Goal: Task Accomplishment & Management: Complete application form

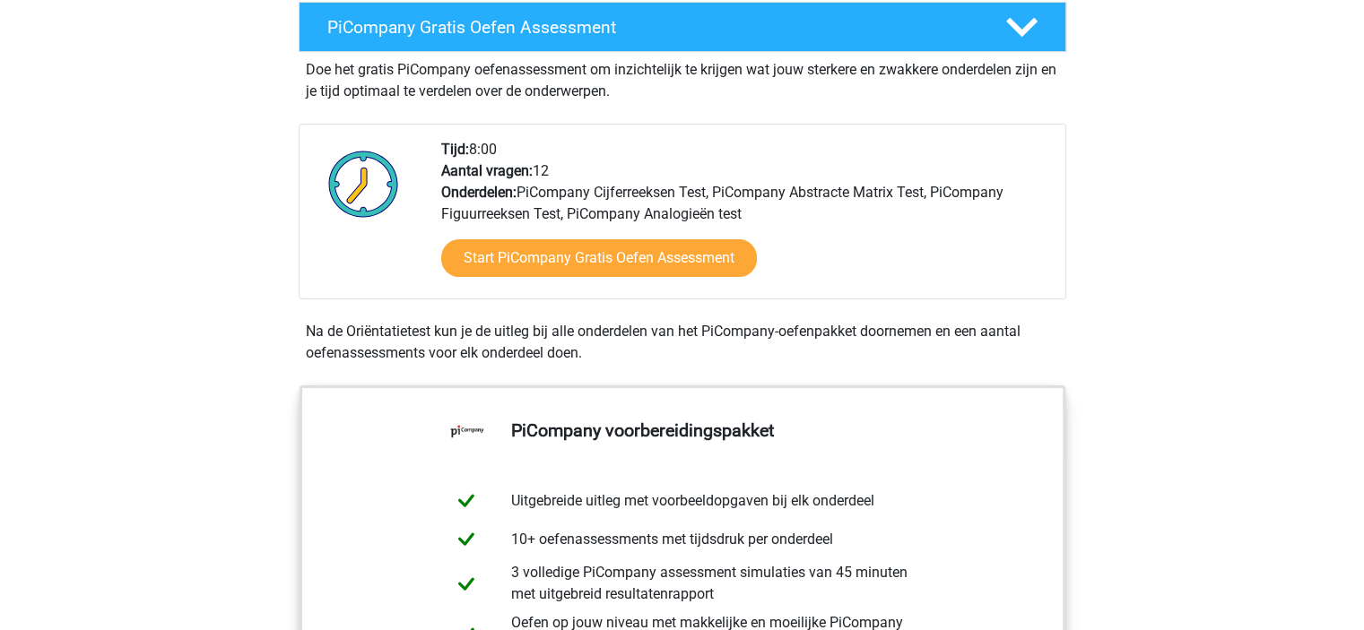
scroll to position [448, 0]
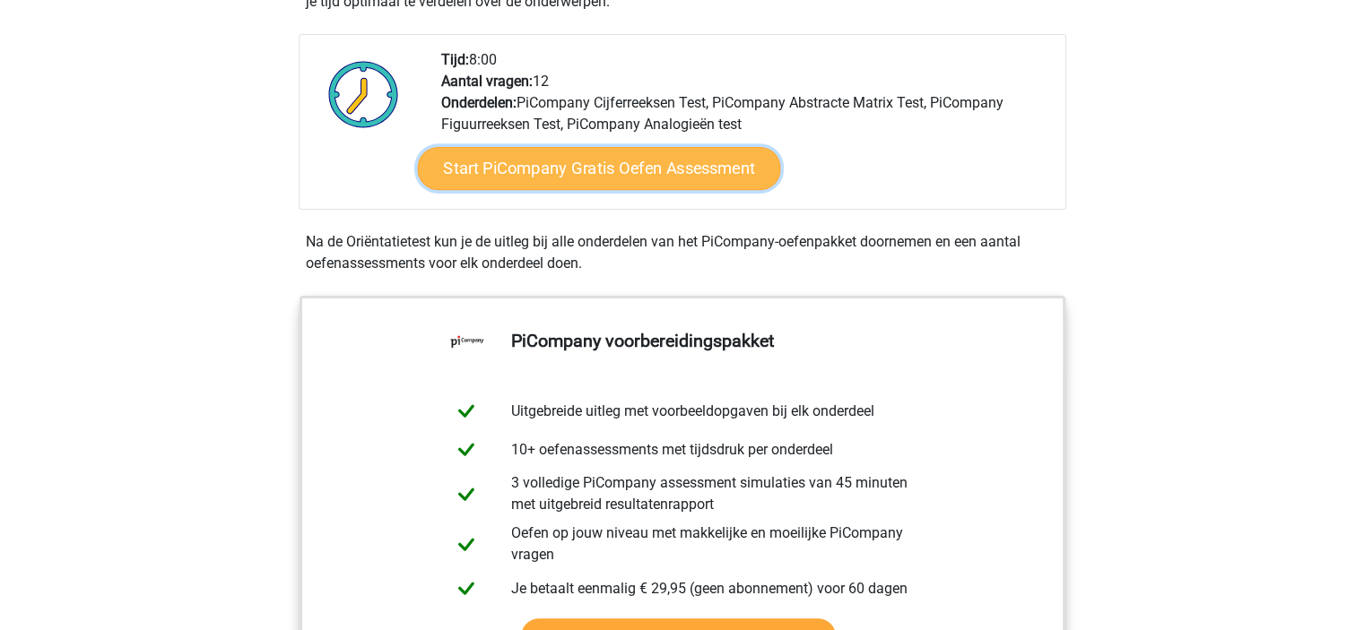
click at [562, 190] on link "Start PiCompany Gratis Oefen Assessment" at bounding box center [598, 168] width 363 height 43
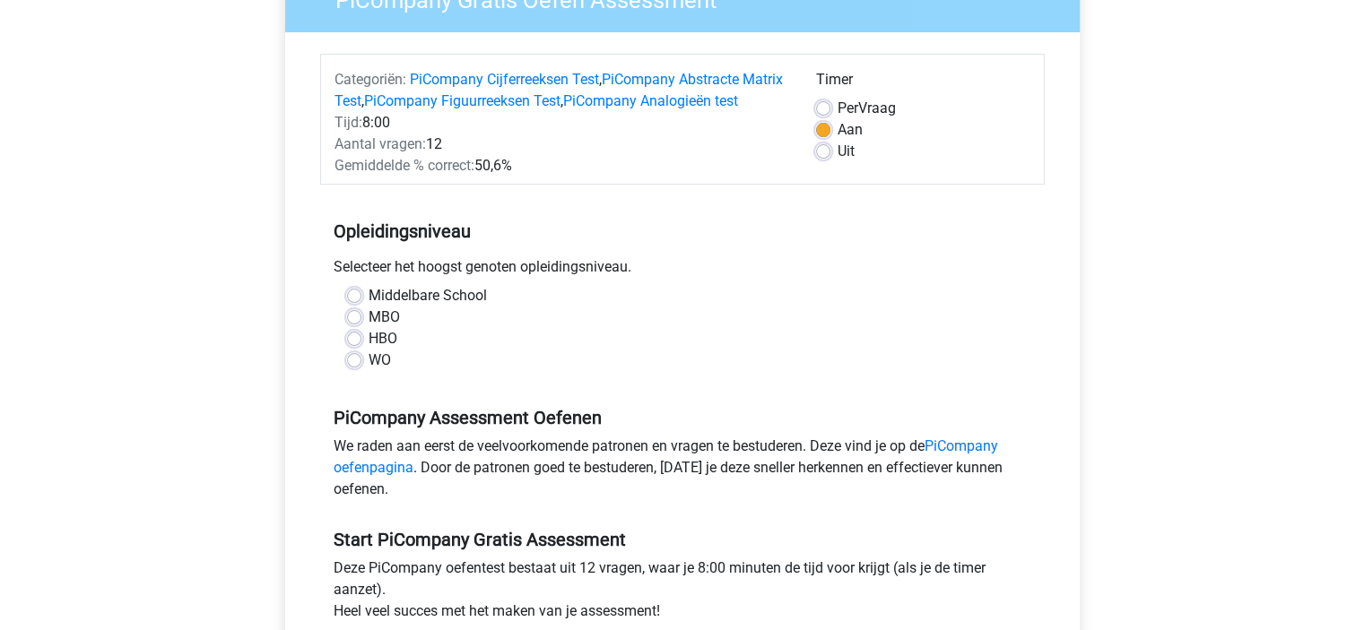
scroll to position [269, 0]
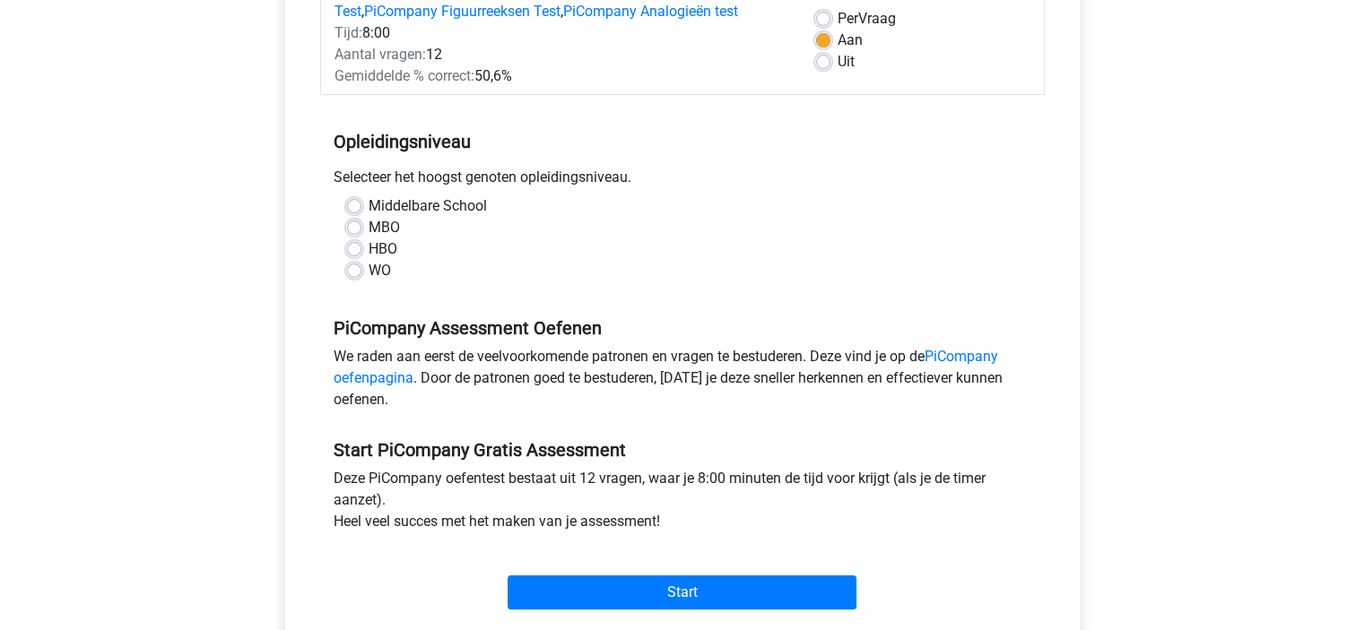
click at [368, 260] on label "HBO" at bounding box center [382, 249] width 29 height 22
click at [356, 256] on input "HBO" at bounding box center [354, 247] width 14 height 18
radio input "true"
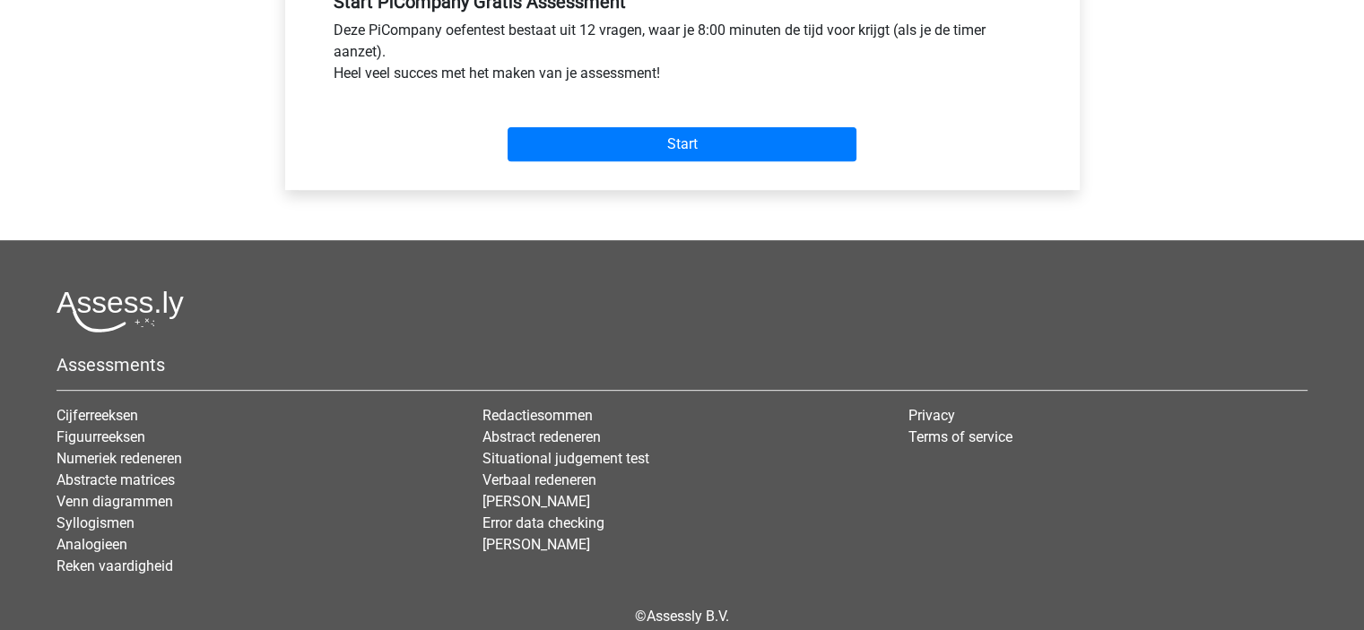
scroll to position [807, 0]
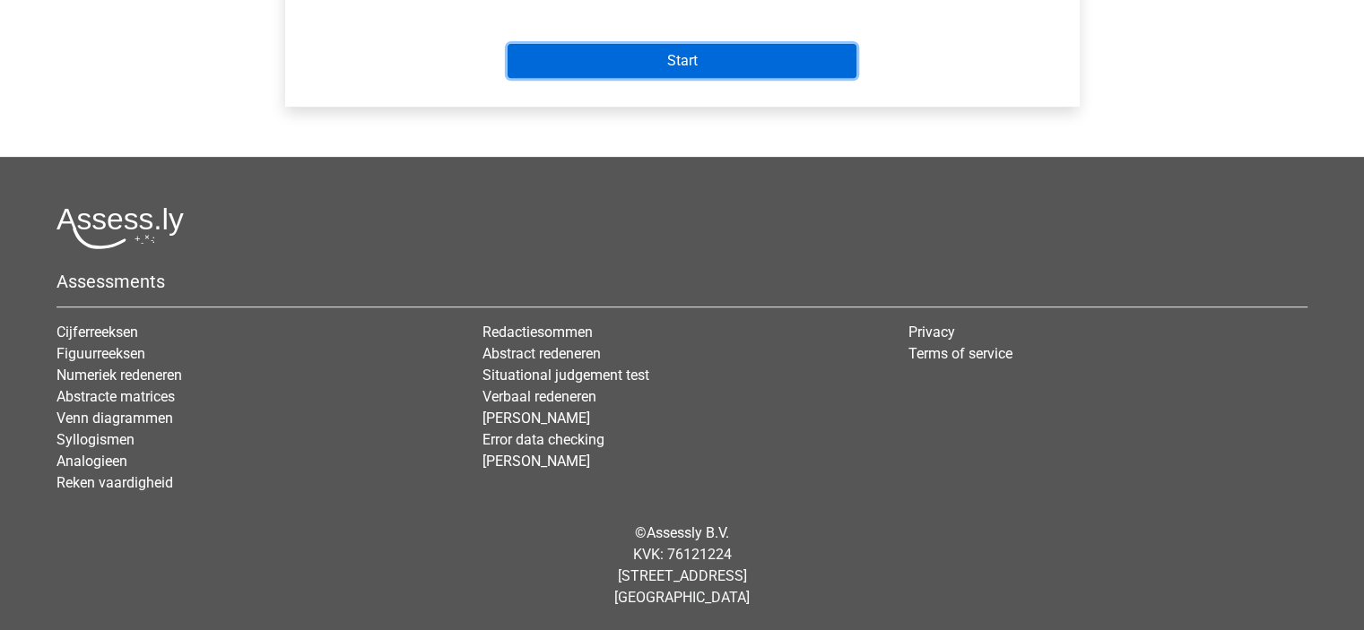
click at [704, 78] on input "Start" at bounding box center [681, 61] width 349 height 34
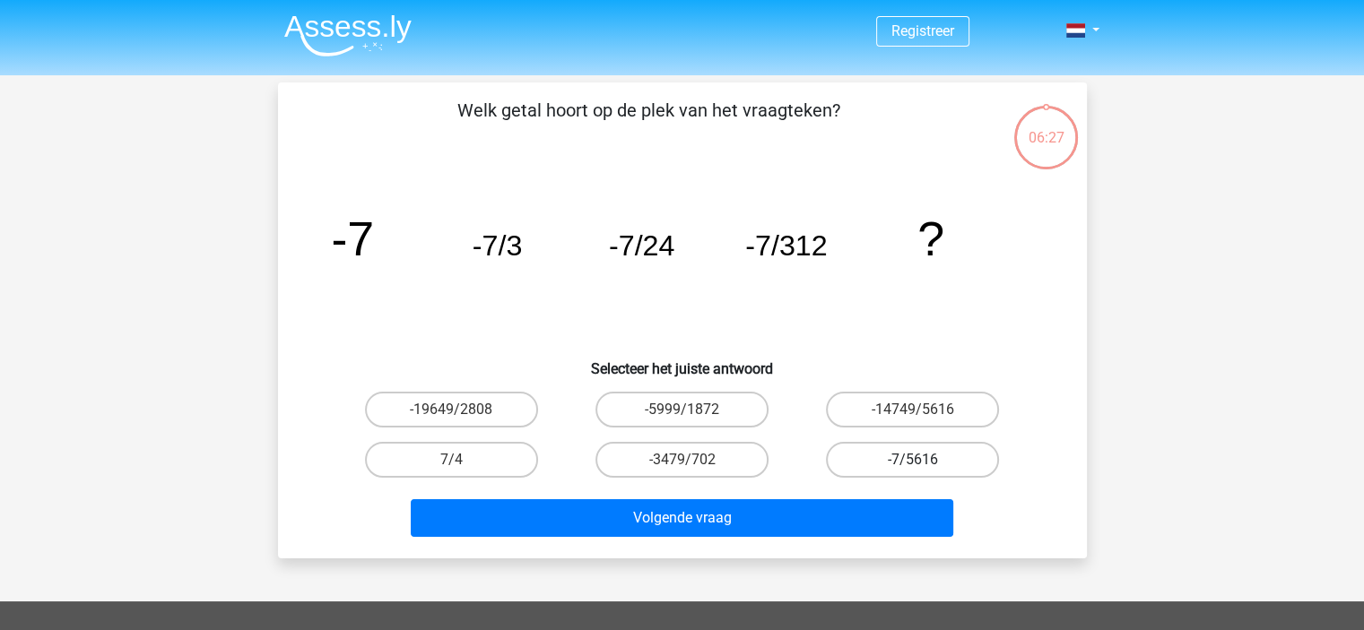
click at [920, 455] on label "-7/5616" at bounding box center [912, 460] width 173 height 36
click at [920, 460] on input "-7/5616" at bounding box center [919, 466] width 12 height 12
radio input "true"
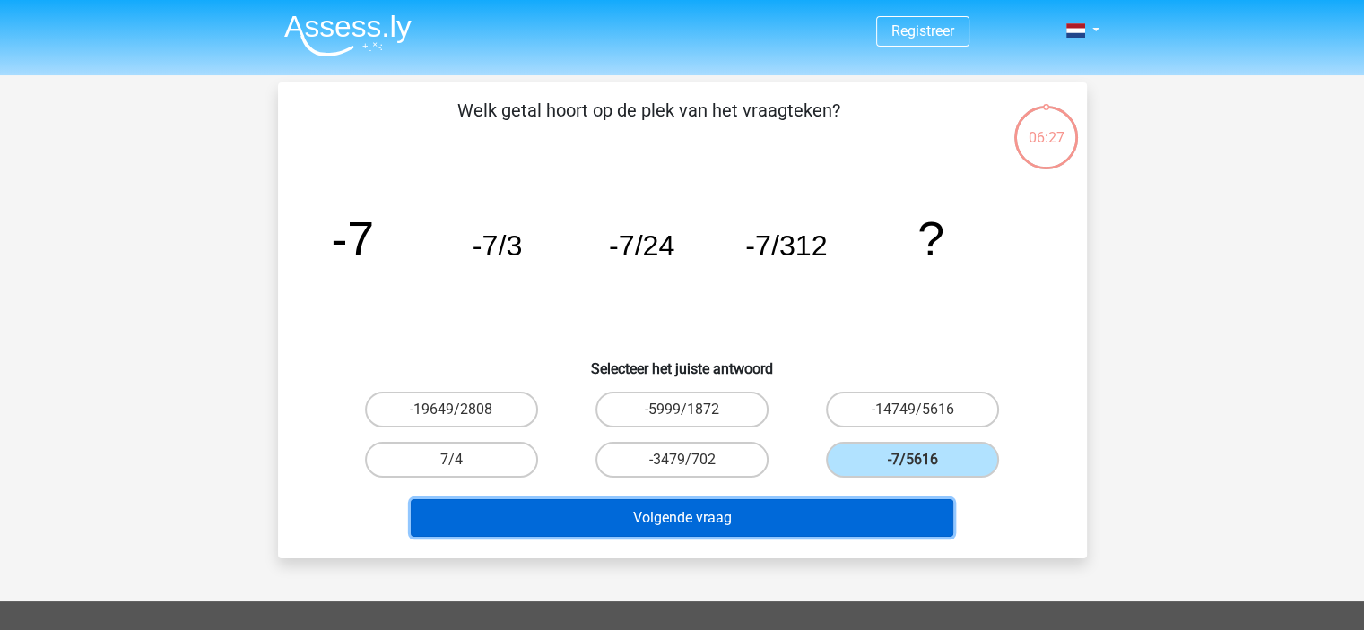
click at [767, 505] on button "Volgende vraag" at bounding box center [682, 518] width 542 height 38
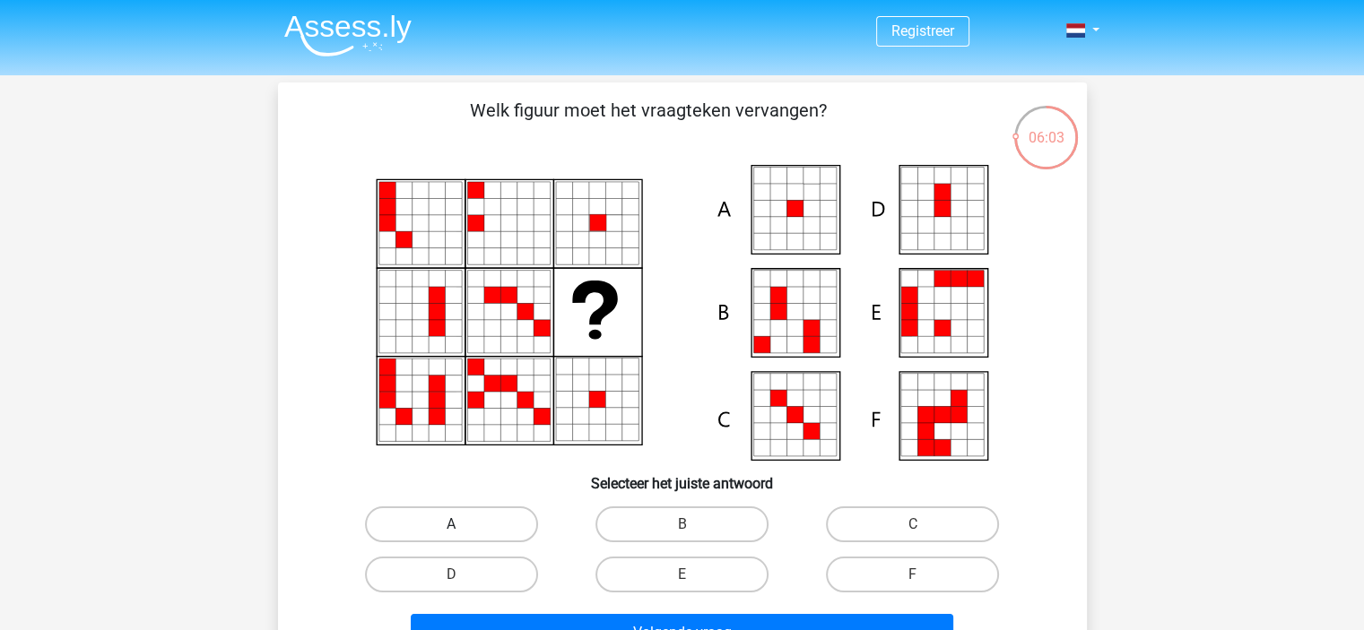
click at [501, 524] on label "A" at bounding box center [451, 525] width 173 height 36
click at [463, 524] on input "A" at bounding box center [457, 530] width 12 height 12
radio input "true"
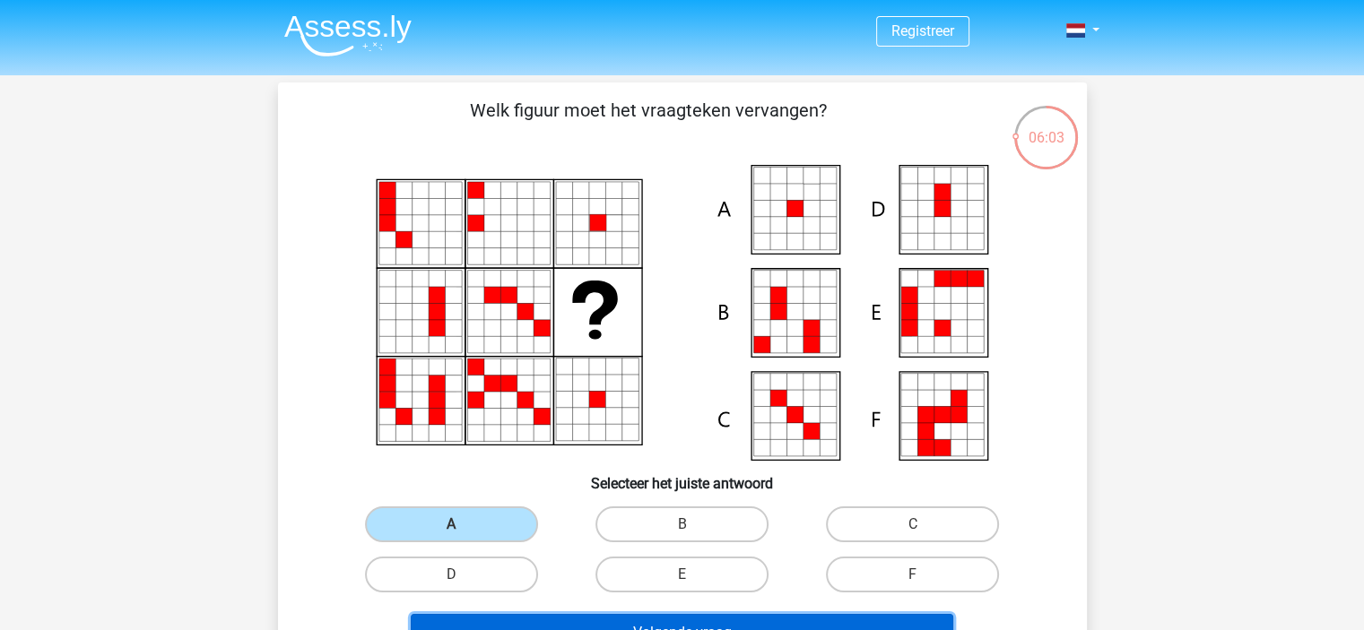
click at [553, 623] on button "Volgende vraag" at bounding box center [682, 633] width 542 height 38
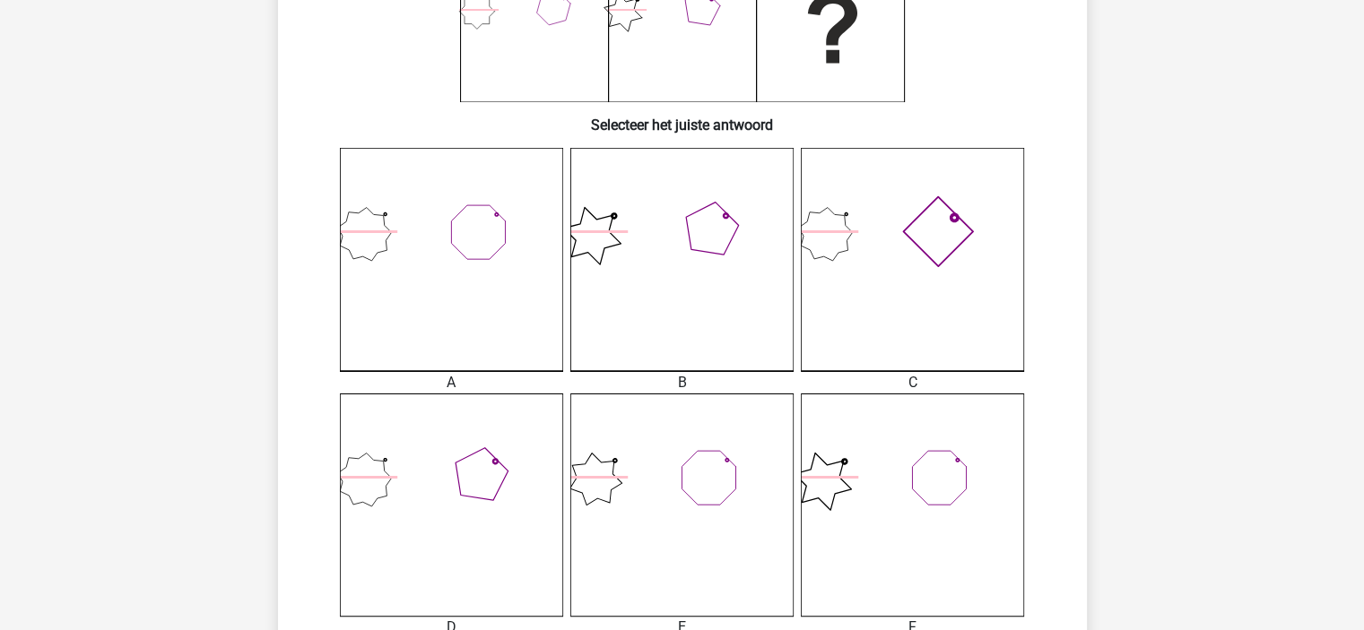
scroll to position [897, 0]
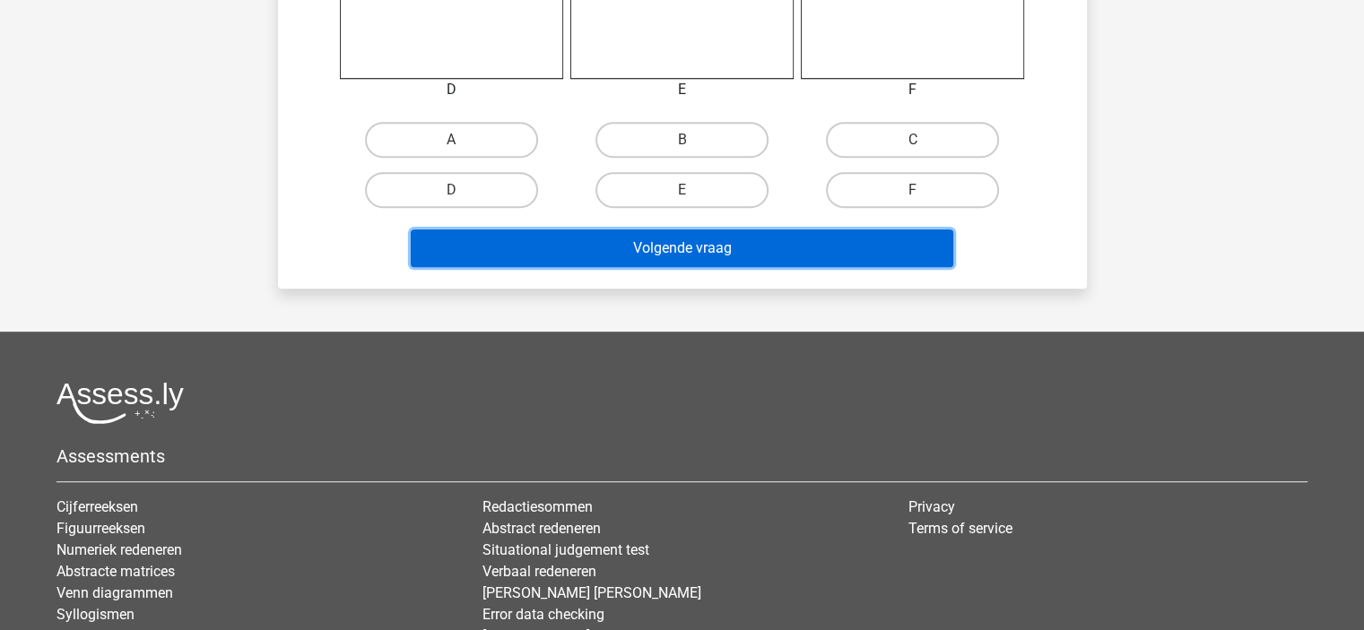
click at [749, 234] on button "Volgende vraag" at bounding box center [682, 249] width 542 height 38
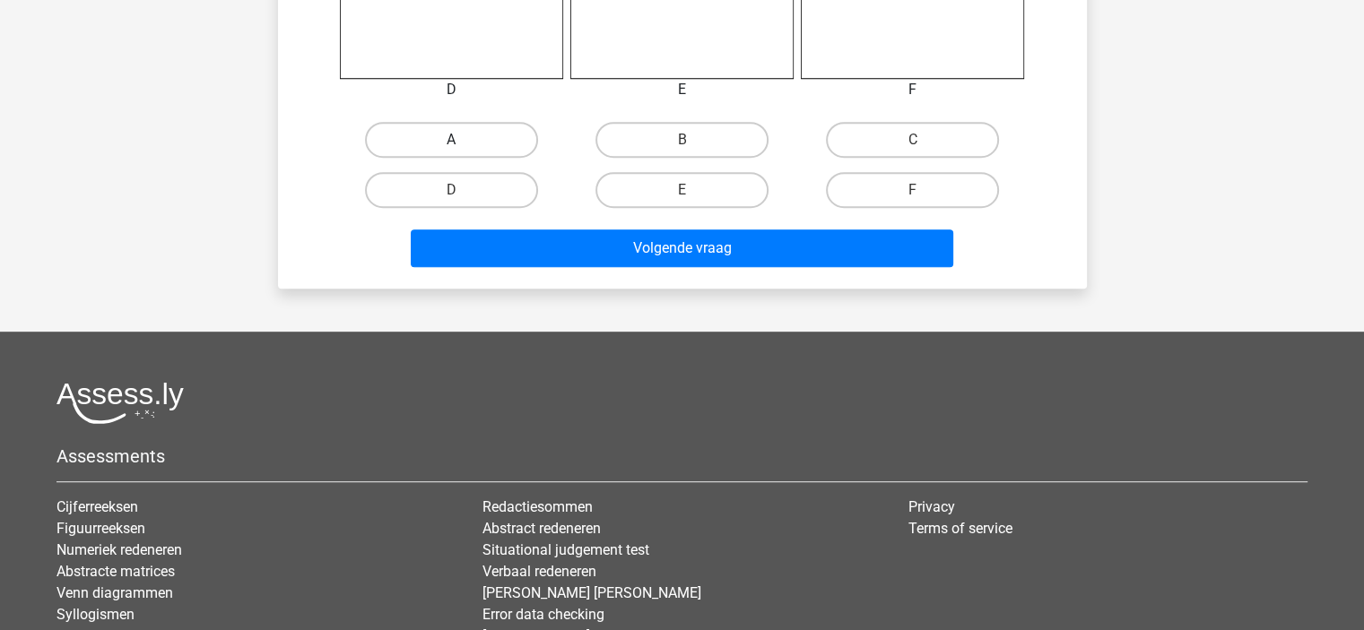
drag, startPoint x: 498, startPoint y: 132, endPoint x: 518, endPoint y: 153, distance: 29.2
click at [498, 134] on label "A" at bounding box center [451, 140] width 173 height 36
click at [463, 140] on input "A" at bounding box center [457, 146] width 12 height 12
radio input "true"
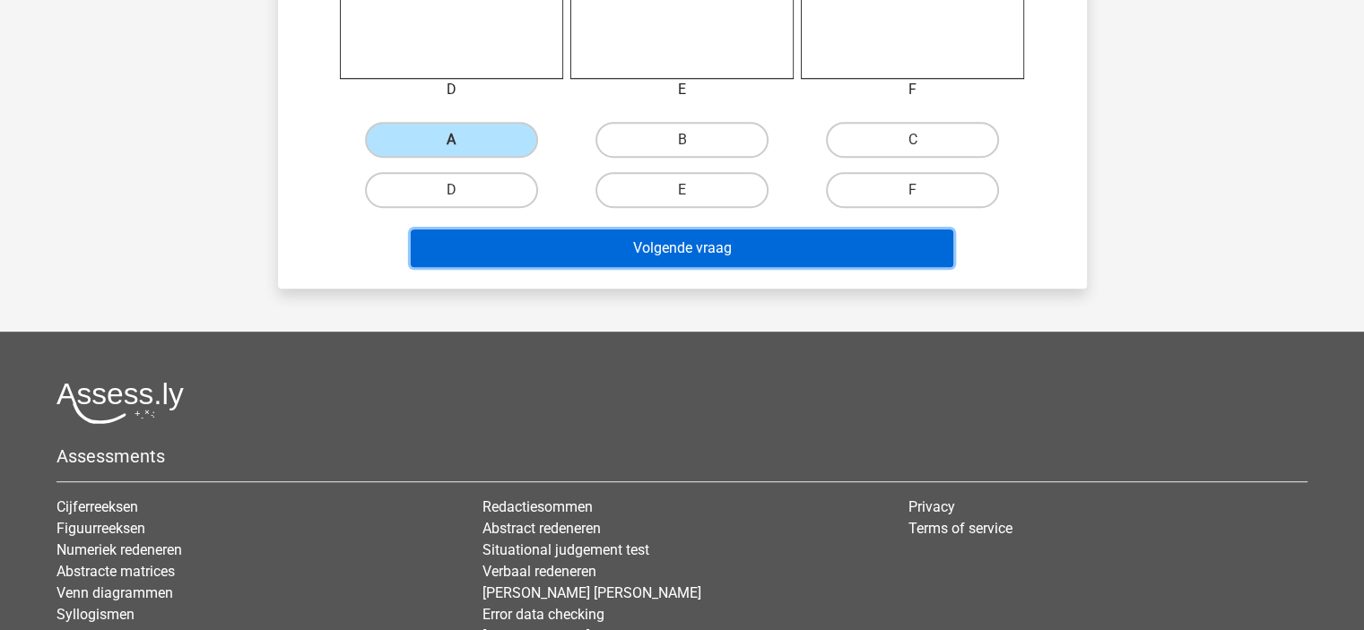
click at [659, 252] on button "Volgende vraag" at bounding box center [682, 249] width 542 height 38
click at [718, 254] on button "Volgende vraag" at bounding box center [682, 249] width 542 height 38
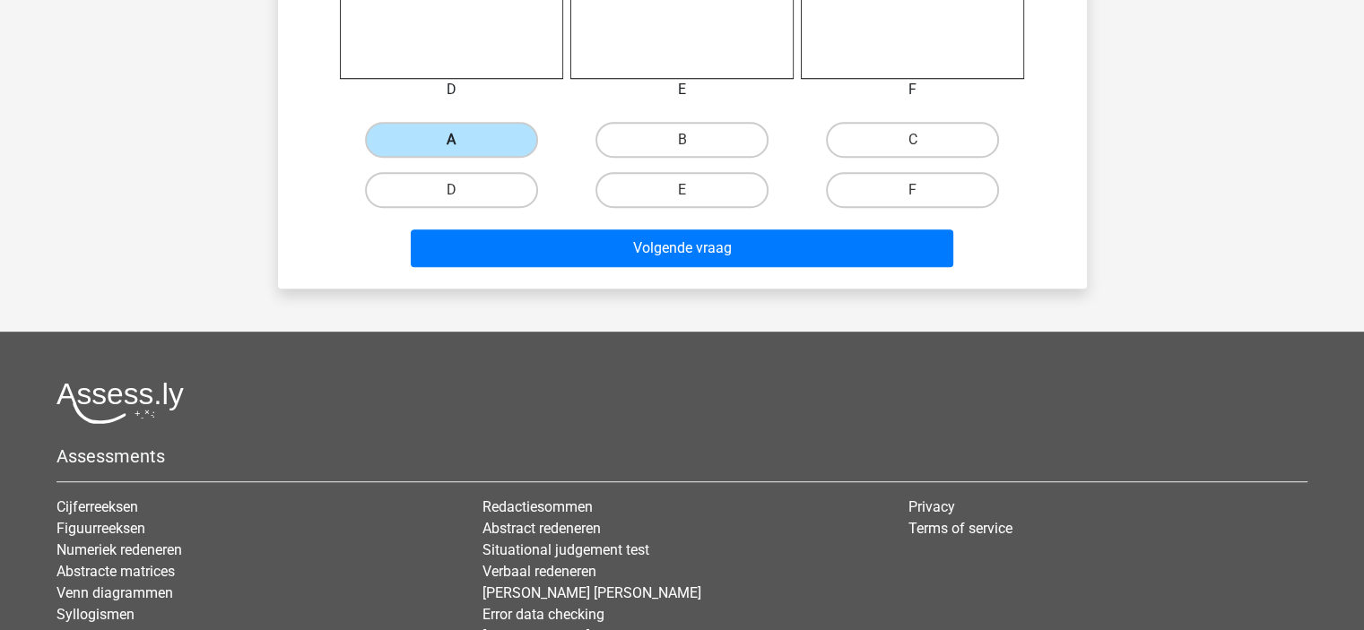
click at [478, 134] on label "A" at bounding box center [451, 140] width 173 height 36
click at [463, 140] on input "A" at bounding box center [457, 146] width 12 height 12
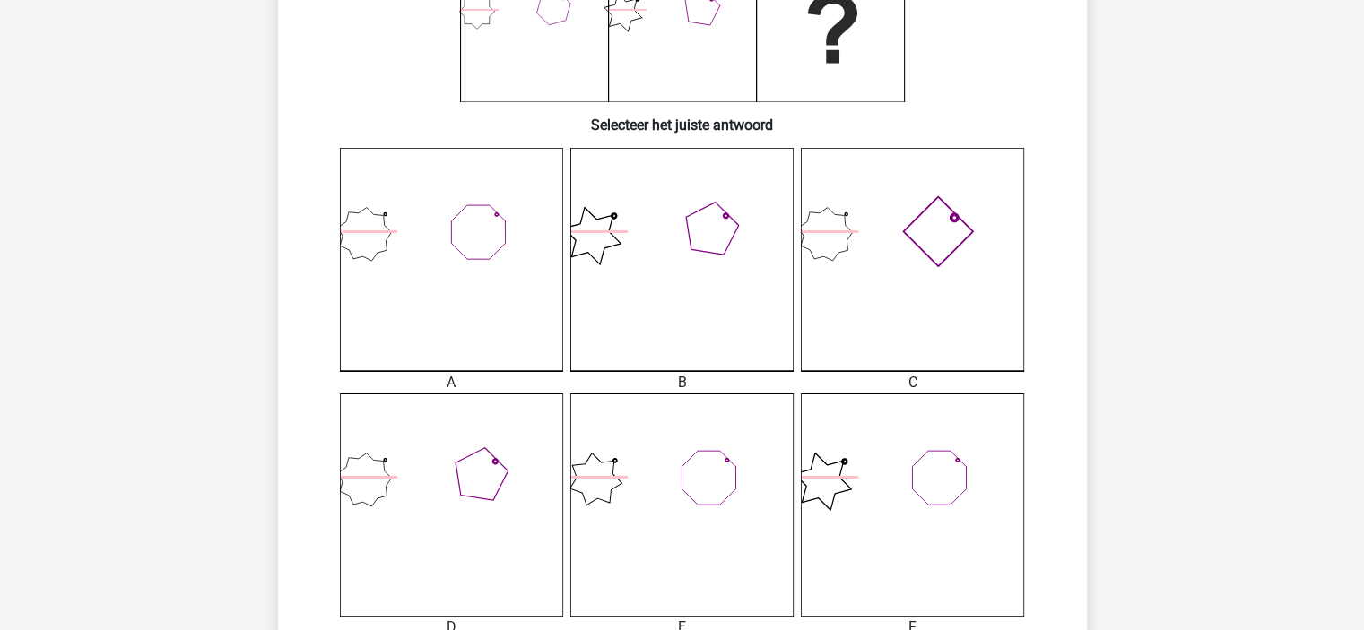
scroll to position [986, 0]
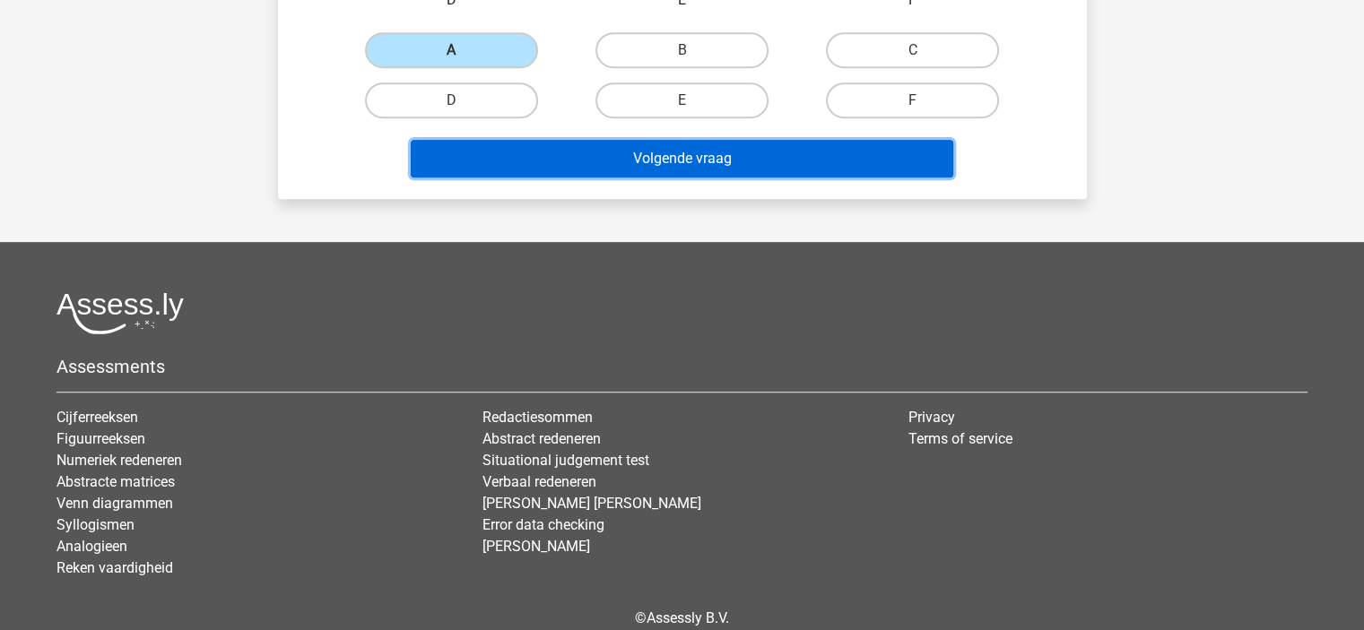
click at [689, 160] on button "Volgende vraag" at bounding box center [682, 159] width 542 height 38
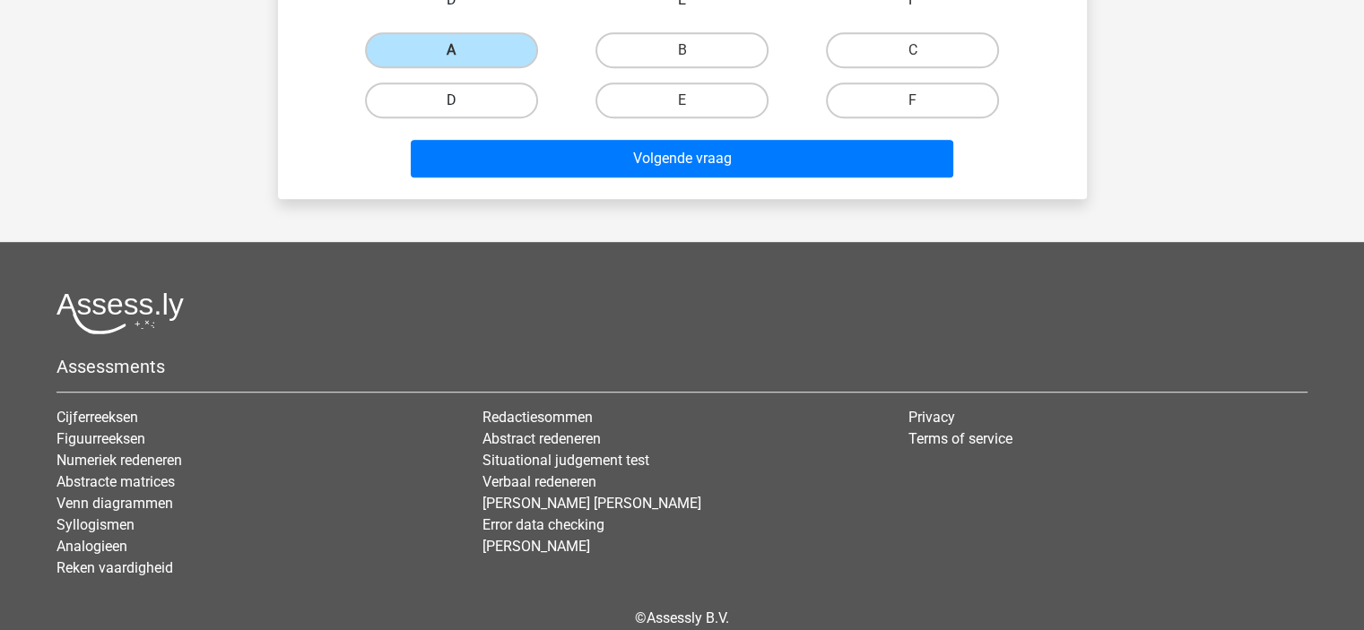
click at [456, 85] on label "D" at bounding box center [451, 100] width 173 height 36
click at [456, 100] on input "D" at bounding box center [457, 106] width 12 height 12
radio input "true"
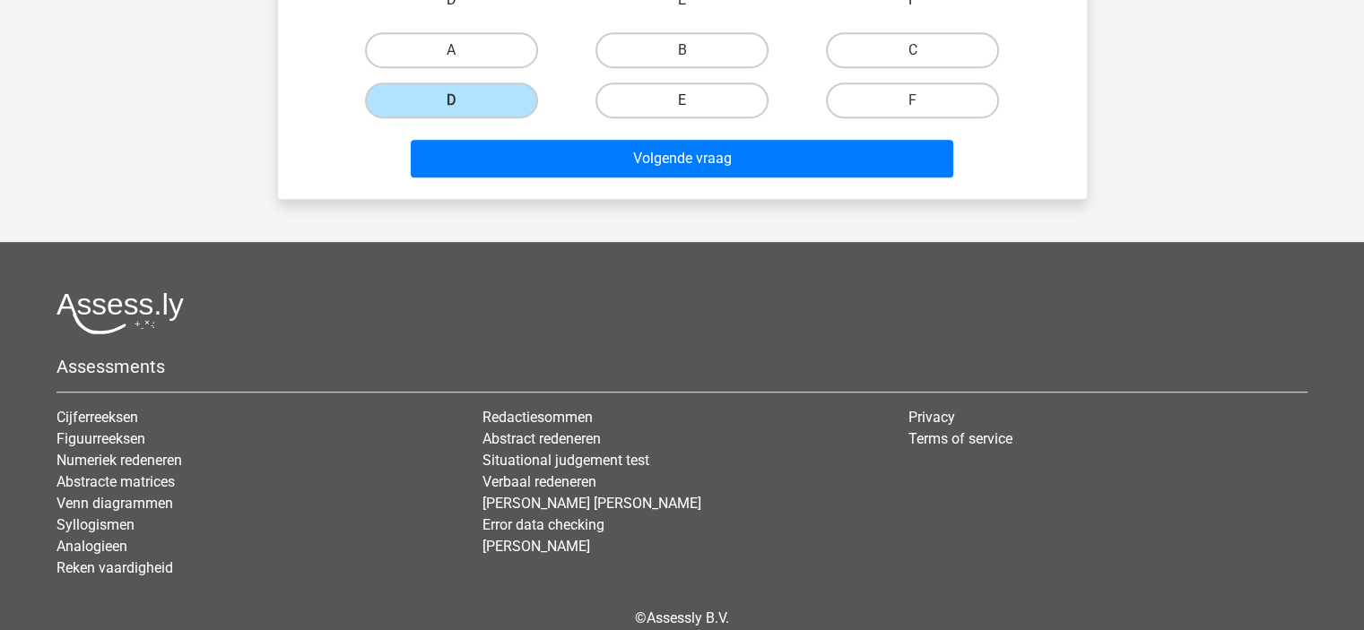
click at [637, 96] on label "E" at bounding box center [681, 100] width 173 height 36
click at [681, 100] on input "E" at bounding box center [687, 106] width 12 height 12
radio input "true"
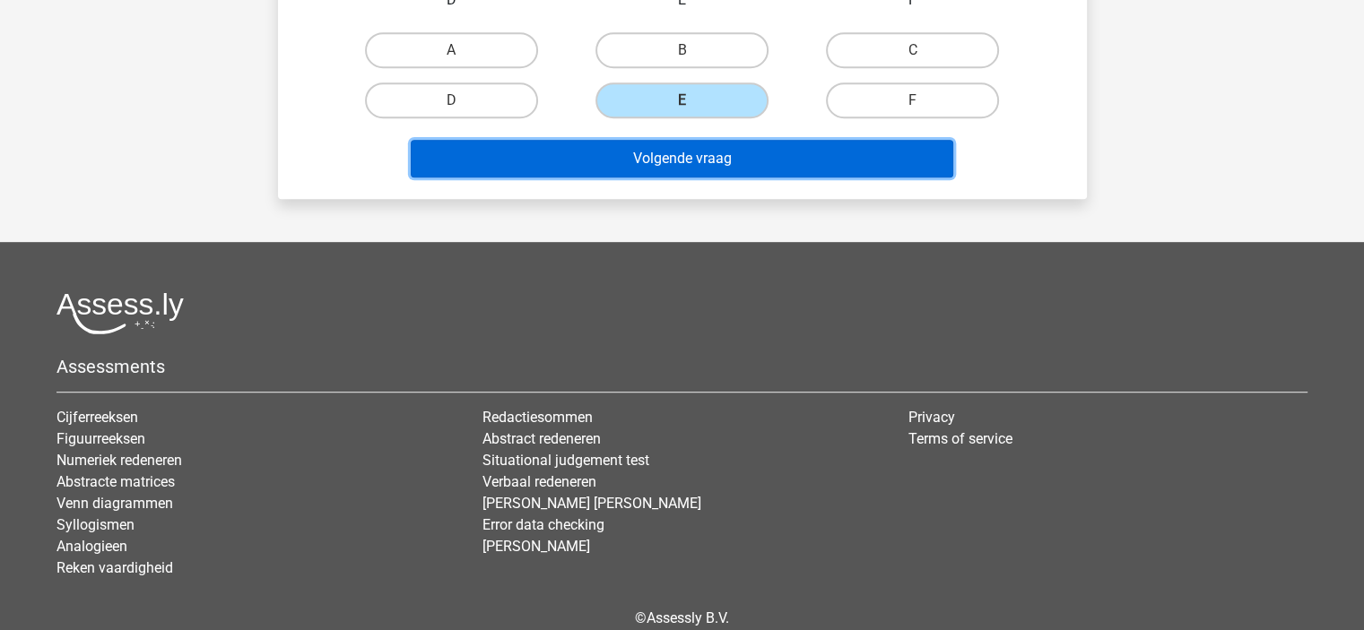
click at [696, 152] on button "Volgende vraag" at bounding box center [682, 159] width 542 height 38
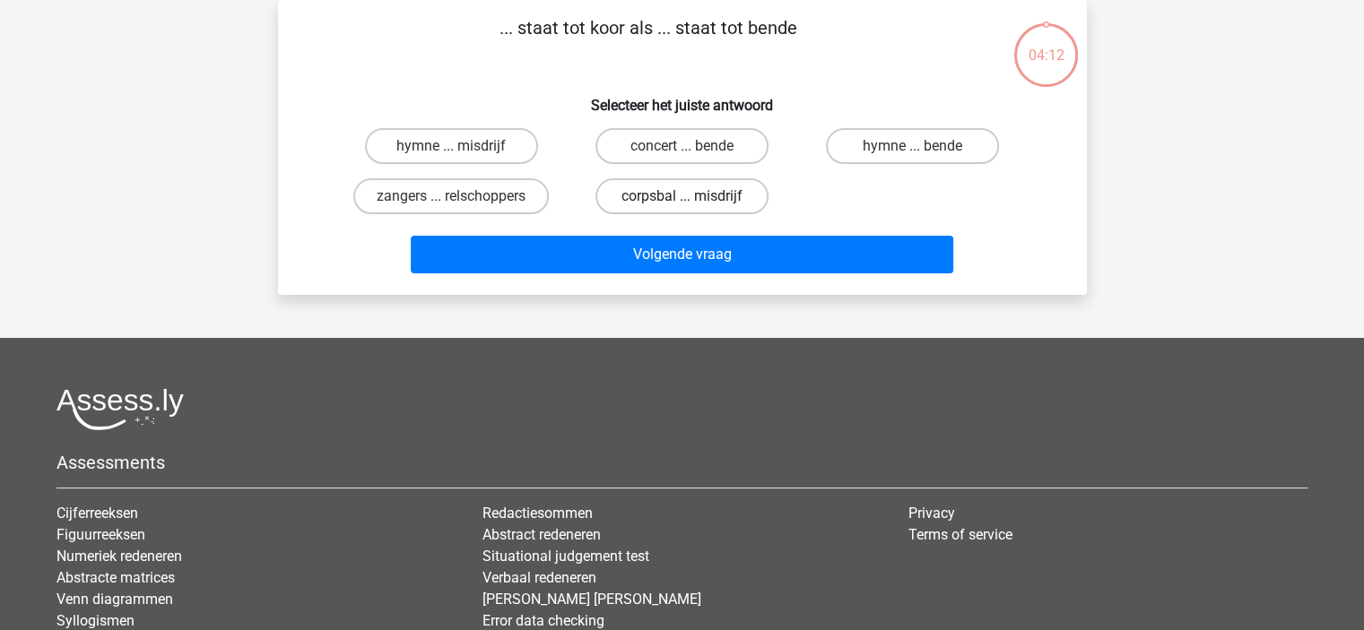
scroll to position [0, 0]
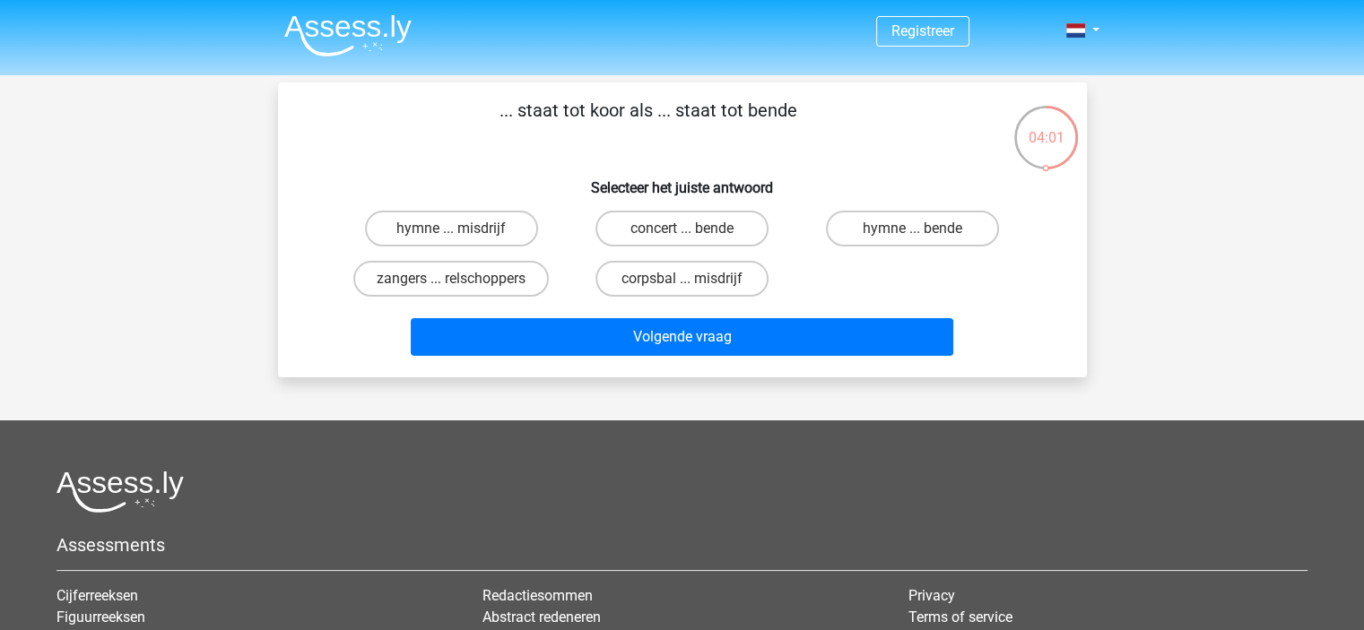
drag, startPoint x: 487, startPoint y: 278, endPoint x: 550, endPoint y: 300, distance: 67.5
click at [489, 279] on label "zangers ... relschoppers" at bounding box center [450, 279] width 195 height 36
click at [463, 279] on input "zangers ... relschoppers" at bounding box center [457, 285] width 12 height 12
radio input "true"
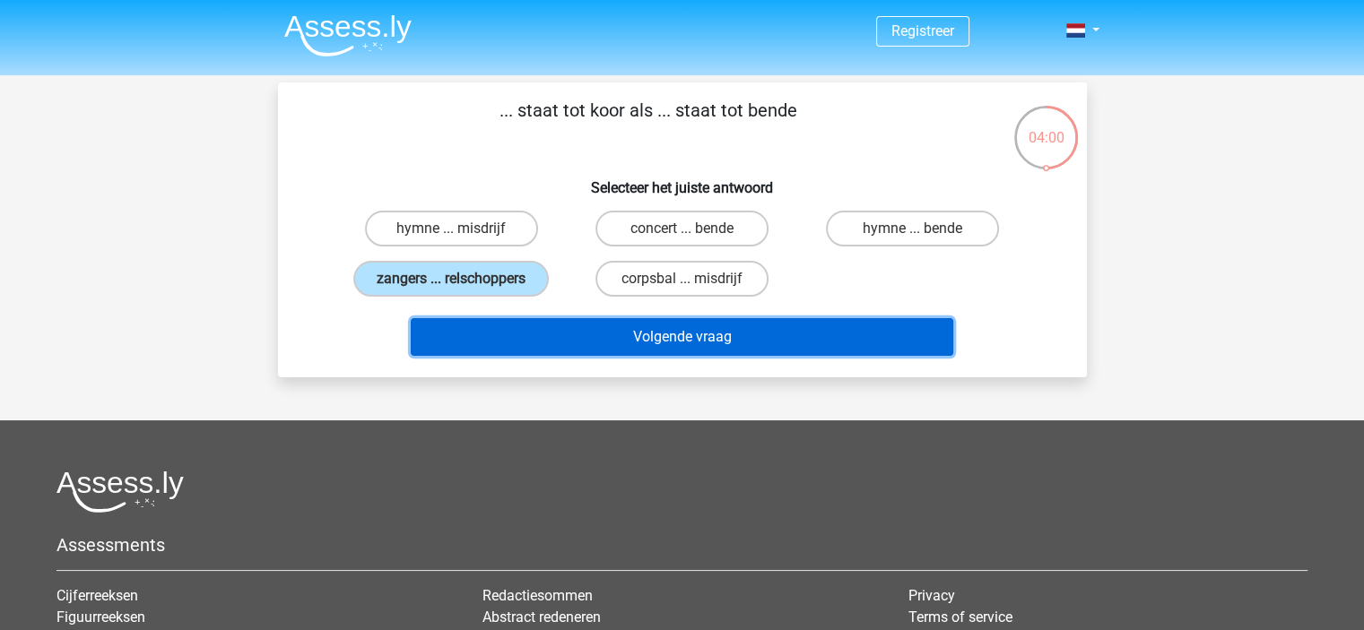
click at [641, 326] on button "Volgende vraag" at bounding box center [682, 337] width 542 height 38
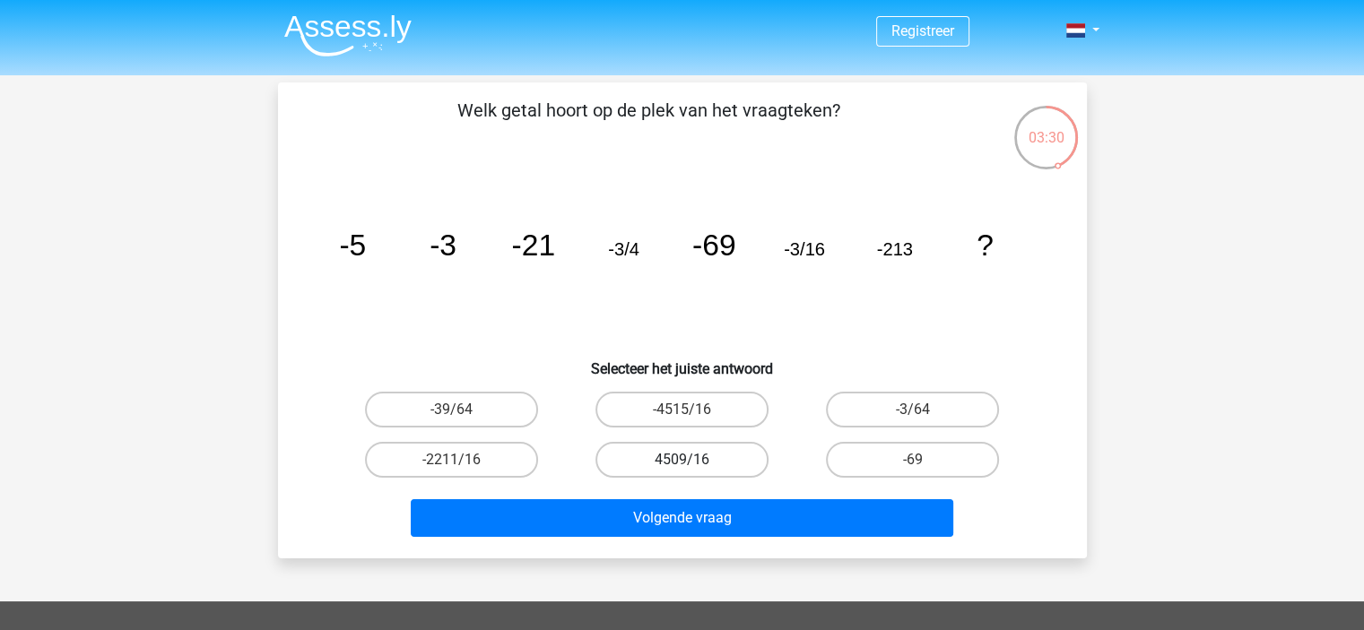
click at [670, 451] on label "4509/16" at bounding box center [681, 460] width 173 height 36
click at [681, 460] on input "4509/16" at bounding box center [687, 466] width 12 height 12
radio input "true"
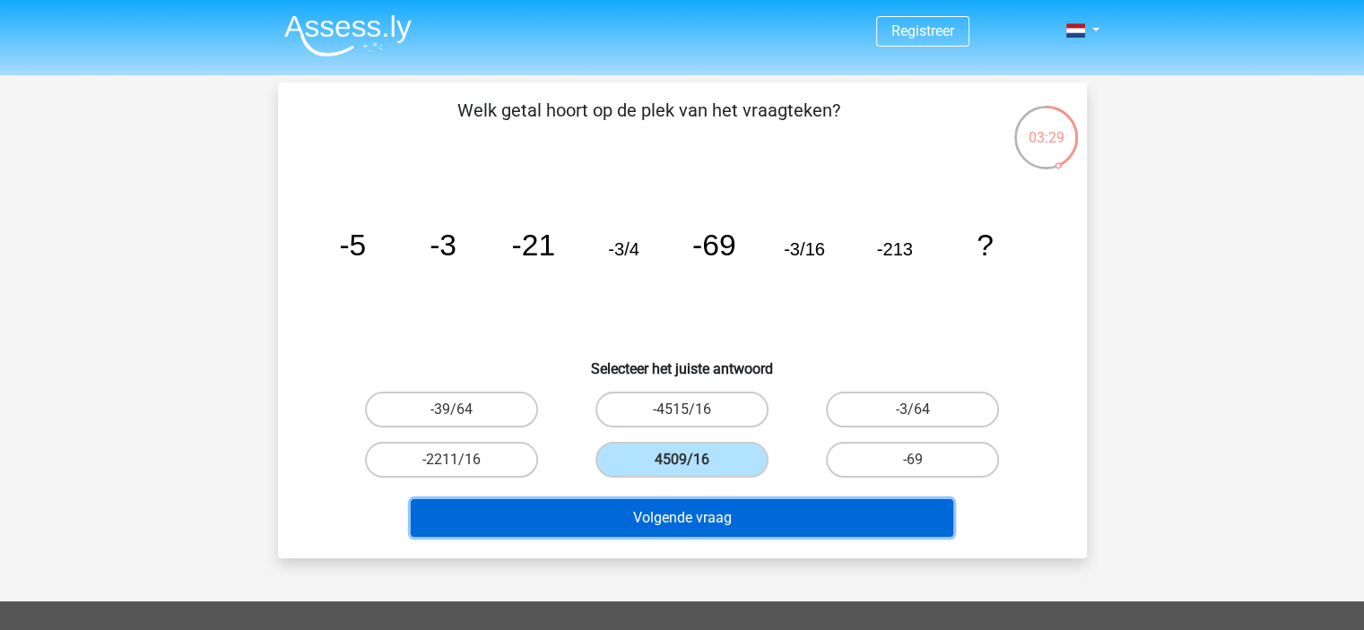
click at [681, 516] on button "Volgende vraag" at bounding box center [682, 518] width 542 height 38
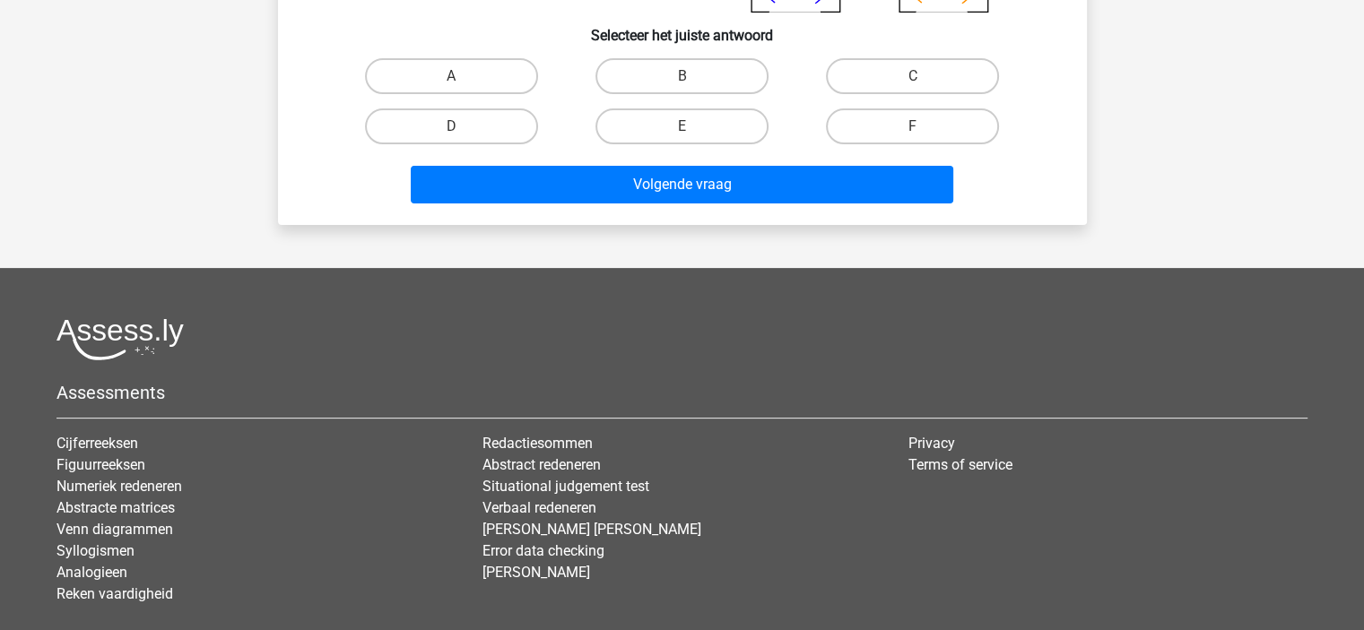
scroll to position [538, 0]
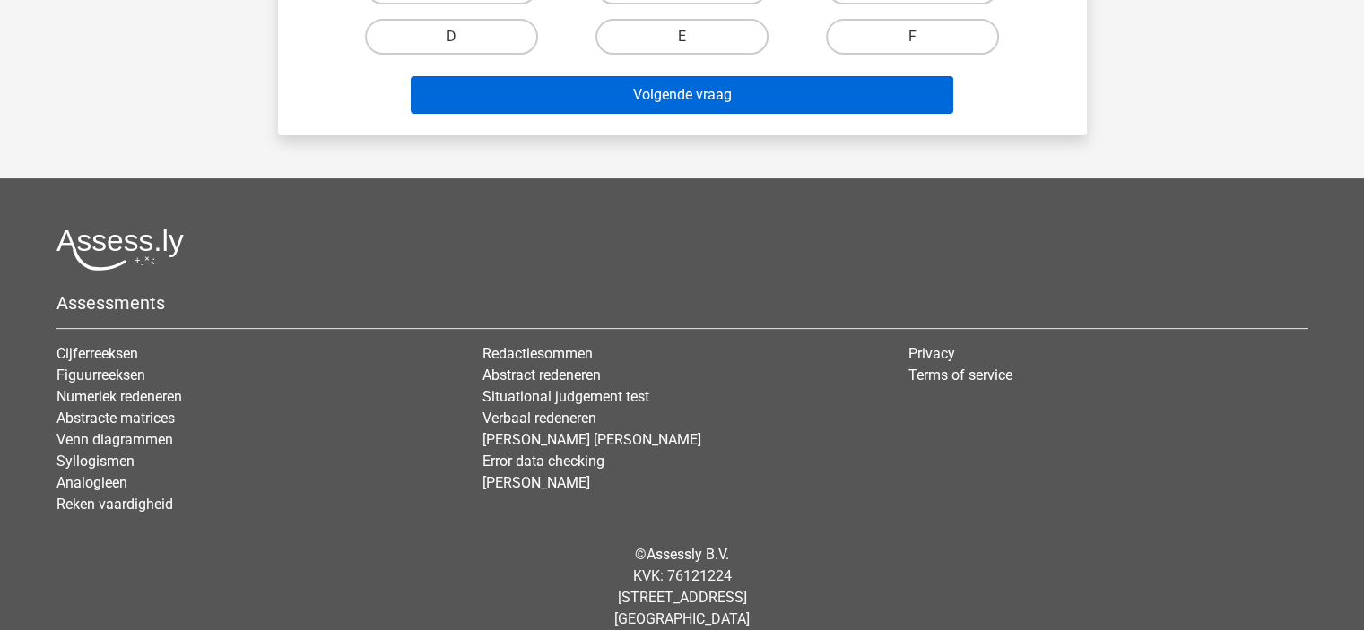
drag, startPoint x: 695, startPoint y: 42, endPoint x: 706, endPoint y: 78, distance: 37.7
click at [696, 44] on label "E" at bounding box center [681, 37] width 173 height 36
click at [693, 44] on input "E" at bounding box center [687, 43] width 12 height 12
radio input "true"
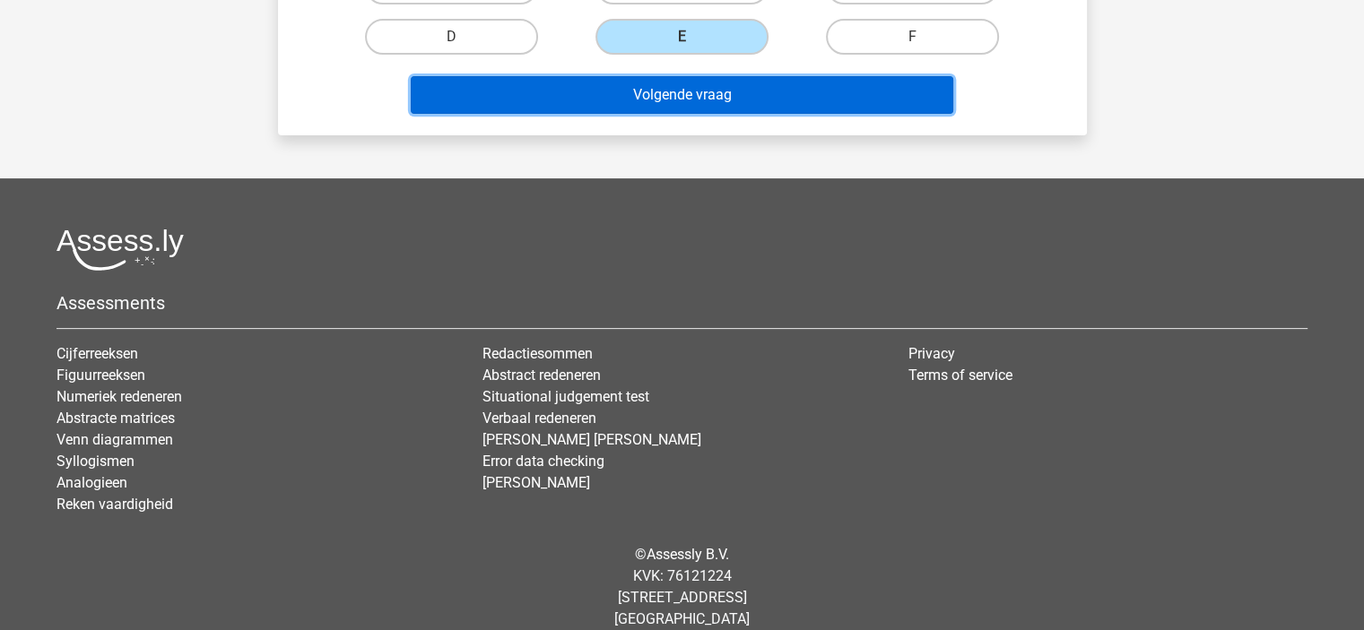
click at [706, 78] on button "Volgende vraag" at bounding box center [682, 95] width 542 height 38
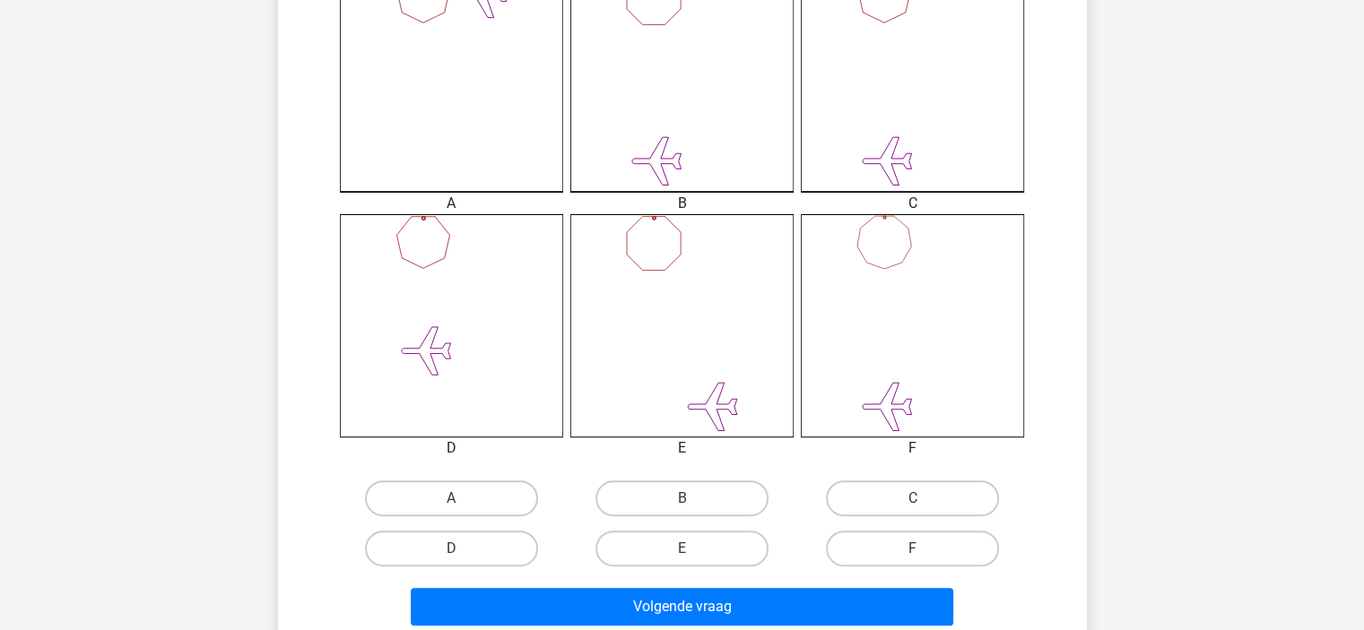
scroll to position [628, 0]
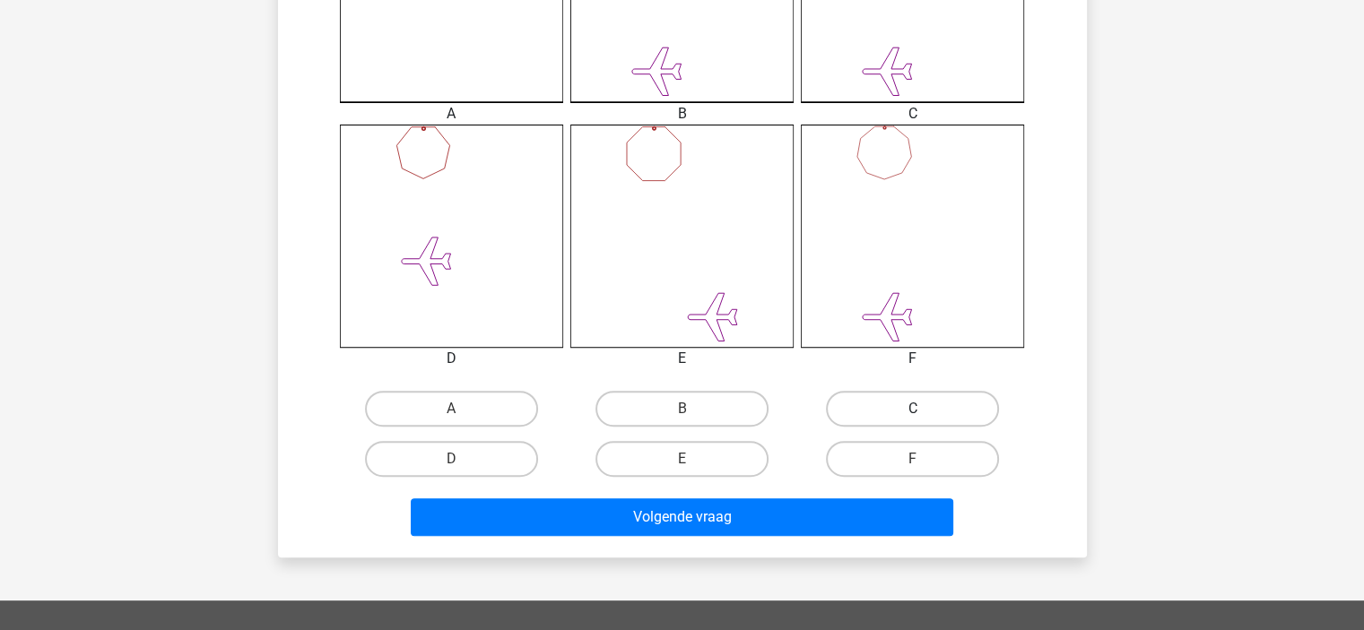
click at [891, 405] on label "C" at bounding box center [912, 409] width 173 height 36
click at [913, 409] on input "C" at bounding box center [919, 415] width 12 height 12
radio input "true"
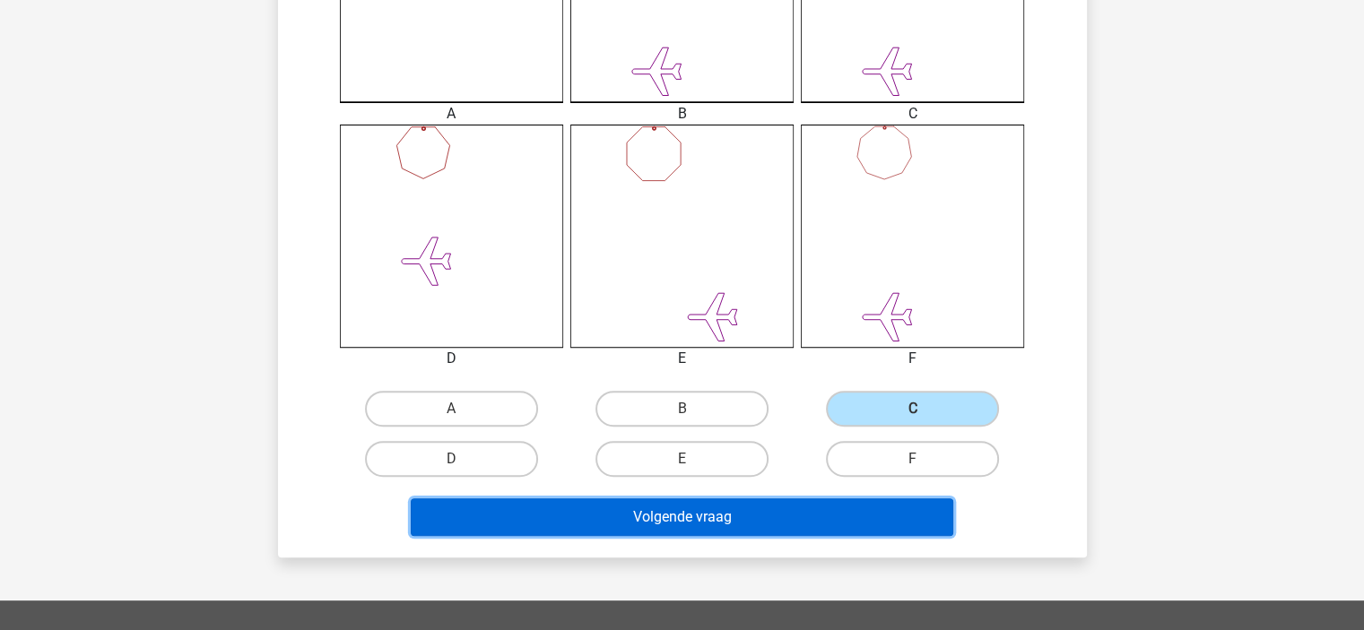
click at [771, 513] on button "Volgende vraag" at bounding box center [682, 517] width 542 height 38
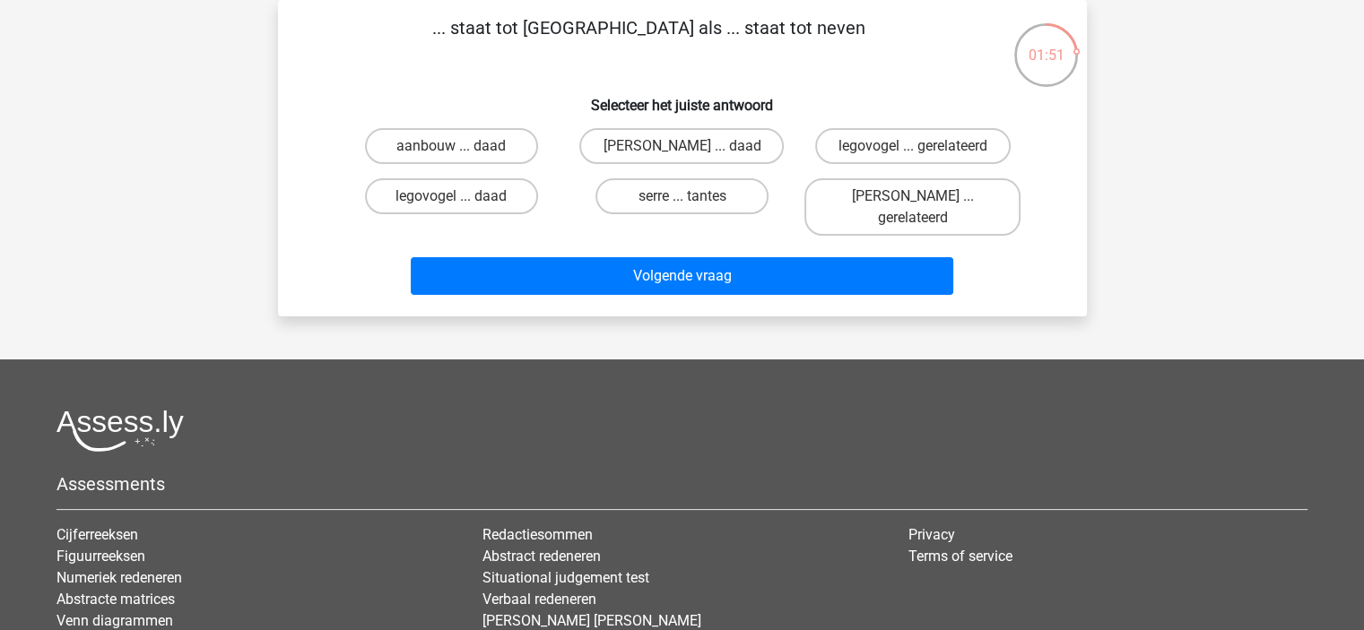
scroll to position [0, 0]
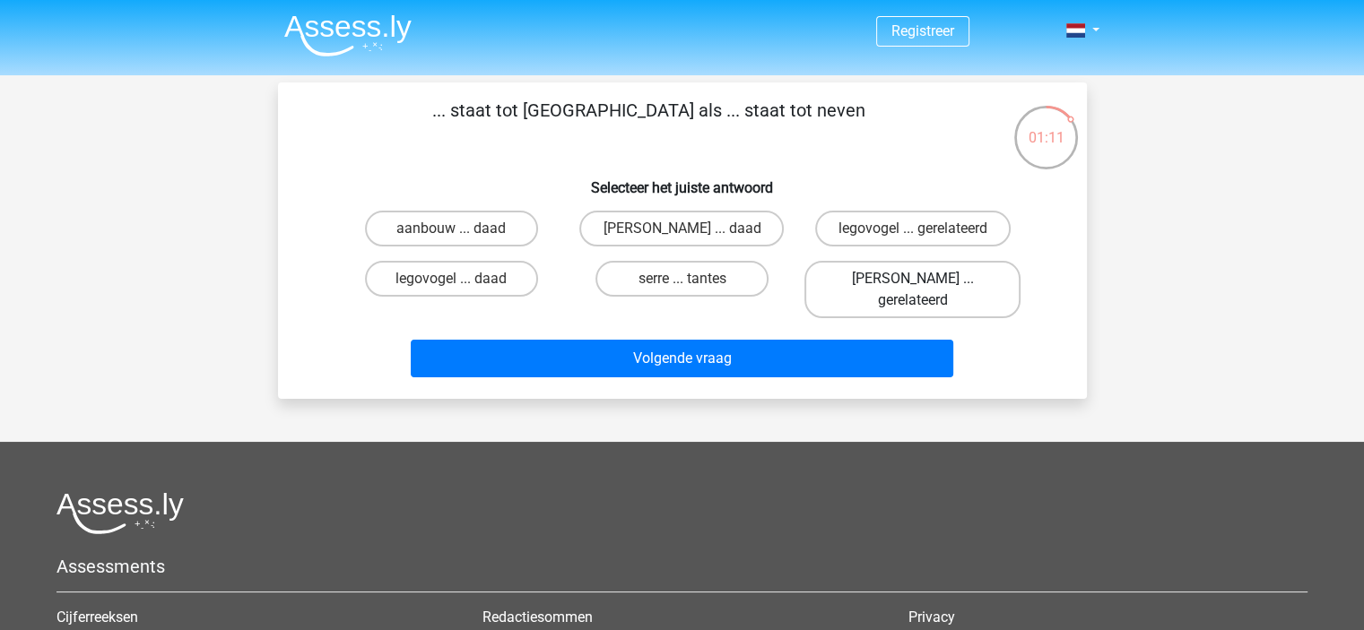
click at [861, 265] on label "kelder ... gerelateerd" at bounding box center [912, 289] width 216 height 57
click at [913, 279] on input "kelder ... gerelateerd" at bounding box center [919, 285] width 12 height 12
radio input "true"
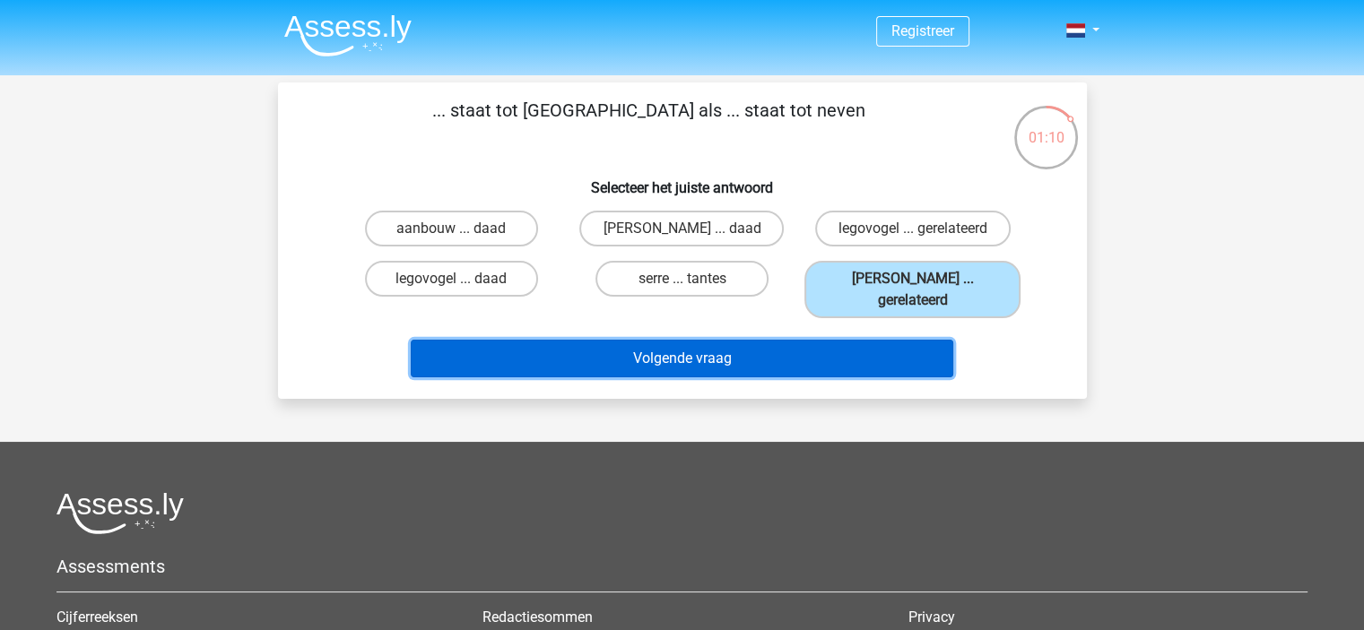
click at [731, 340] on button "Volgende vraag" at bounding box center [682, 359] width 542 height 38
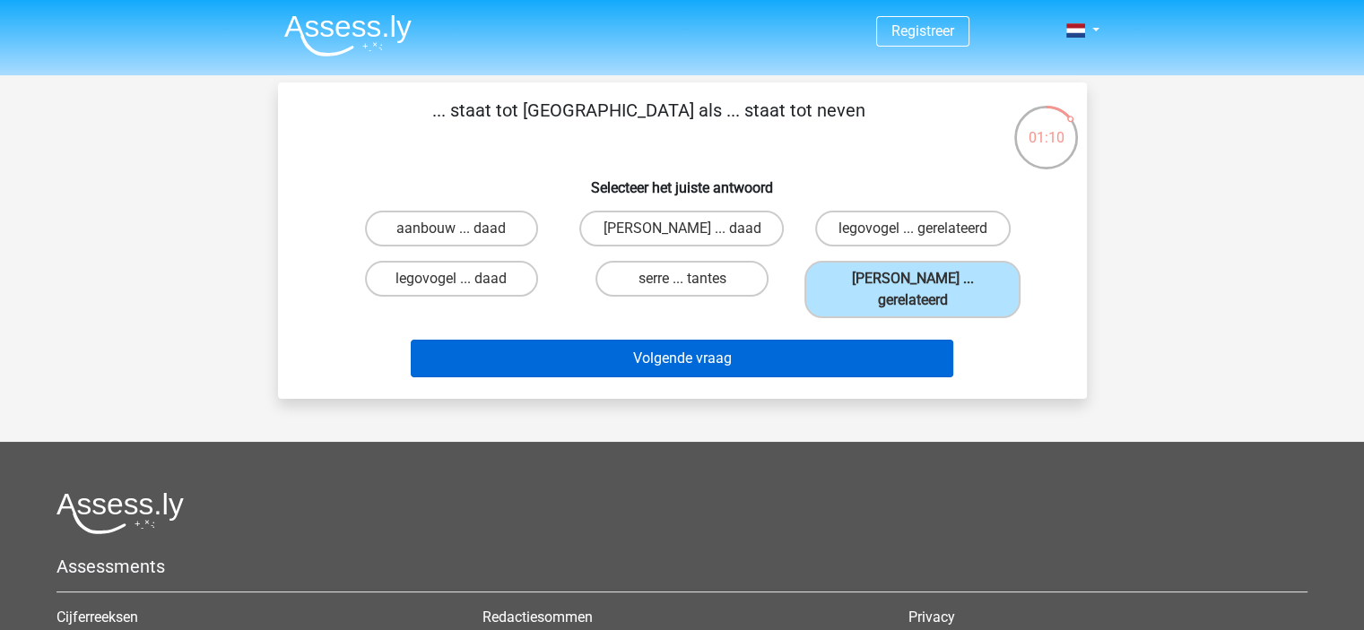
scroll to position [82, 0]
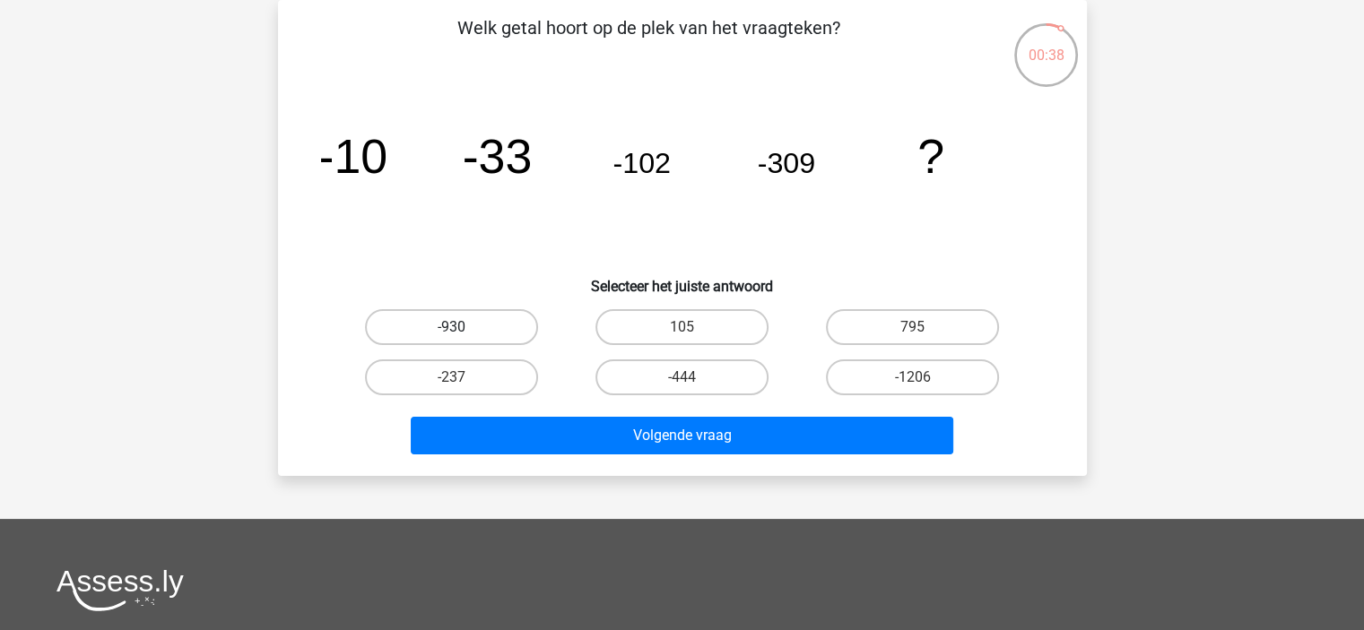
click at [501, 322] on label "-930" at bounding box center [451, 327] width 173 height 36
click at [463, 327] on input "-930" at bounding box center [457, 333] width 12 height 12
radio input "true"
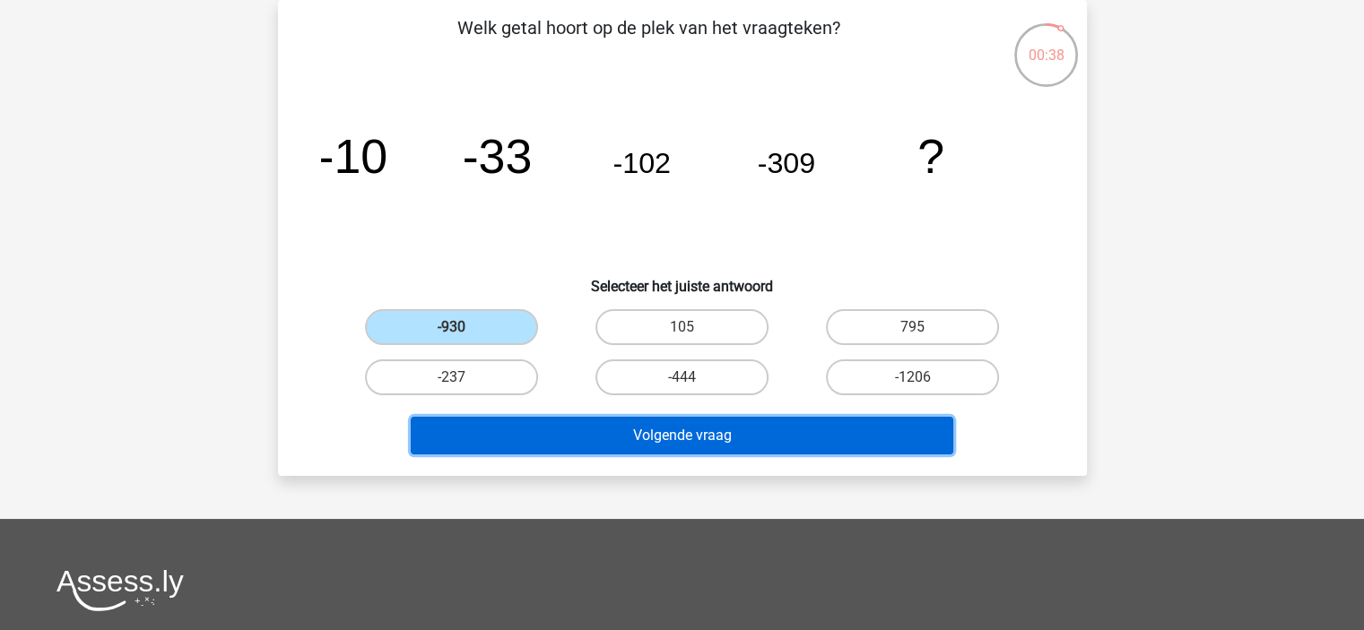
click at [628, 426] on button "Volgende vraag" at bounding box center [682, 436] width 542 height 38
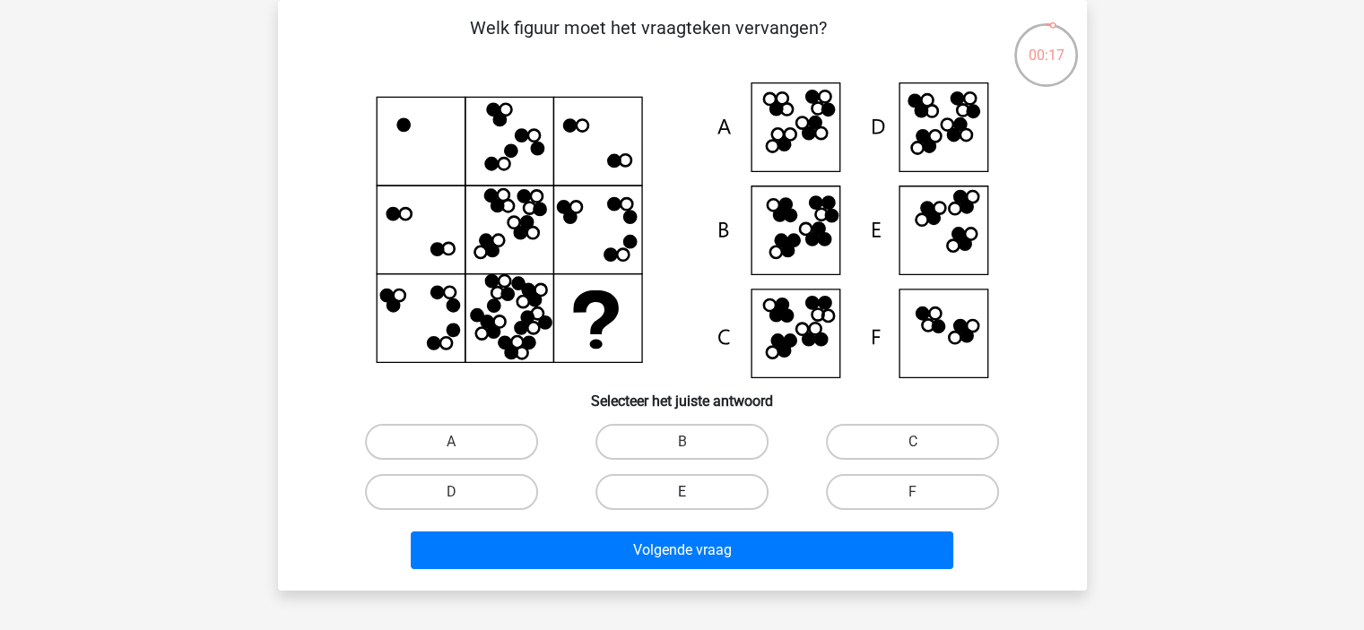
drag, startPoint x: 650, startPoint y: 470, endPoint x: 653, endPoint y: 483, distance: 13.7
click at [653, 477] on div "E" at bounding box center [682, 492] width 230 height 50
drag, startPoint x: 660, startPoint y: 501, endPoint x: 658, endPoint y: 518, distance: 17.1
click at [658, 504] on label "E" at bounding box center [681, 492] width 173 height 36
click at [681, 504] on input "E" at bounding box center [687, 498] width 12 height 12
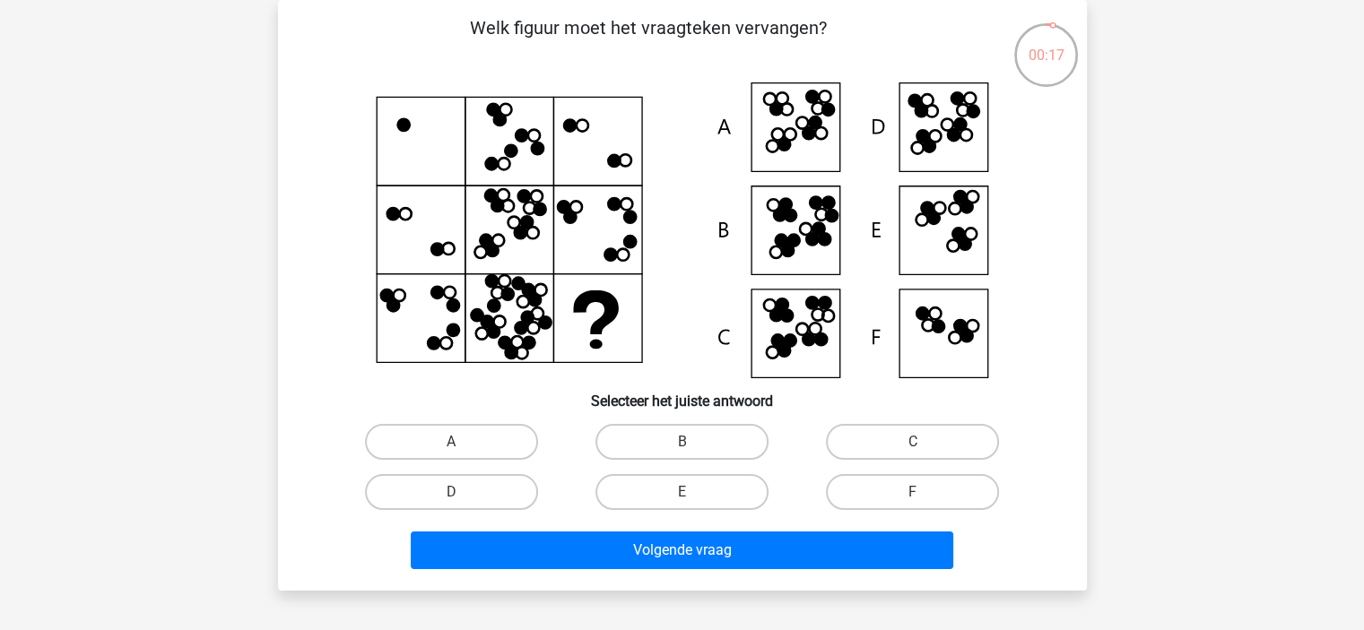
radio input "true"
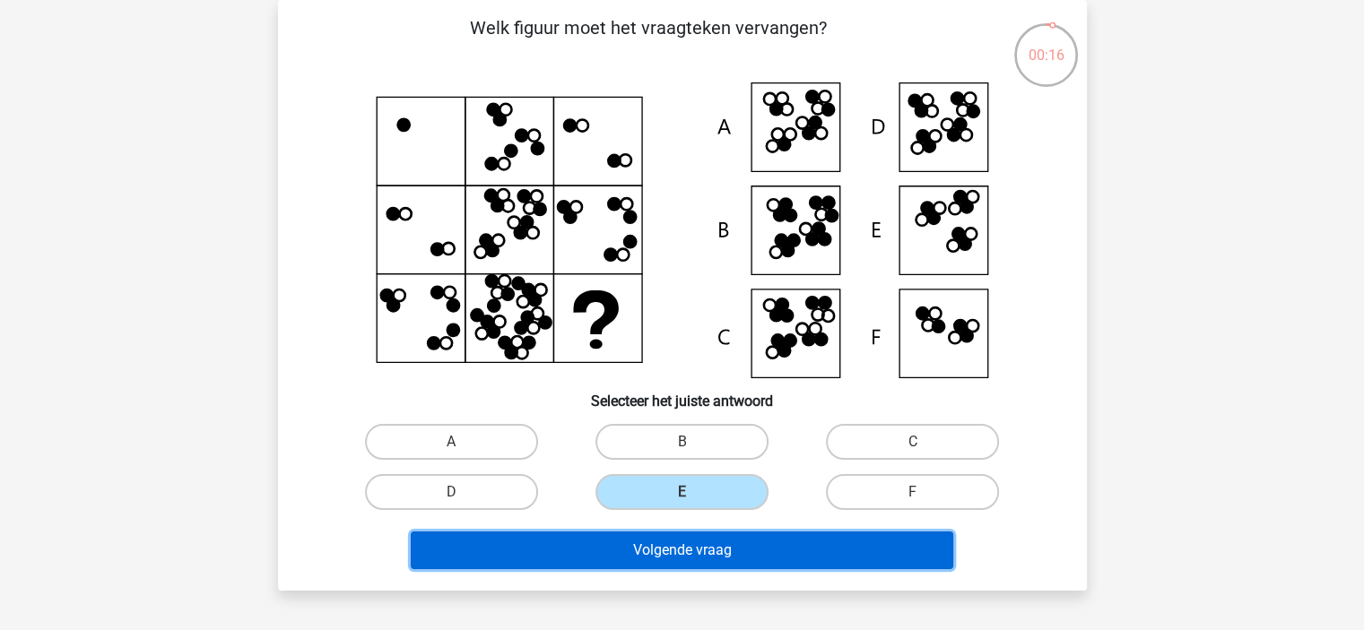
click at [660, 555] on button "Volgende vraag" at bounding box center [682, 551] width 542 height 38
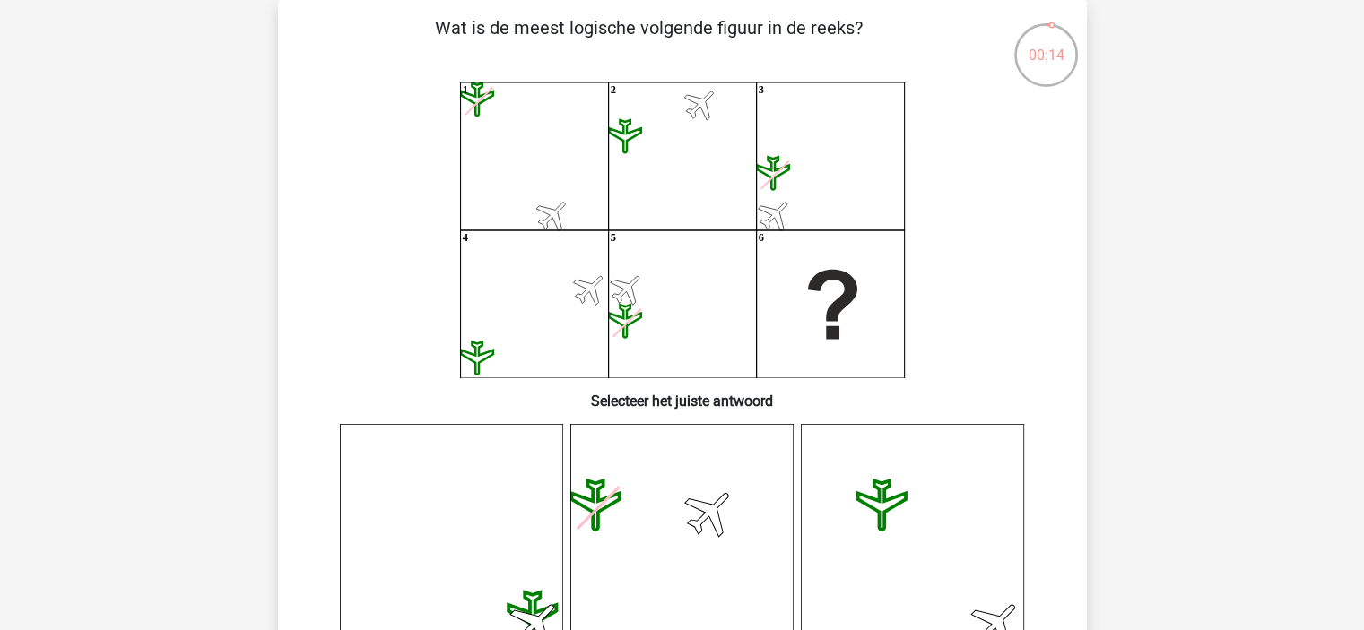
scroll to position [0, 0]
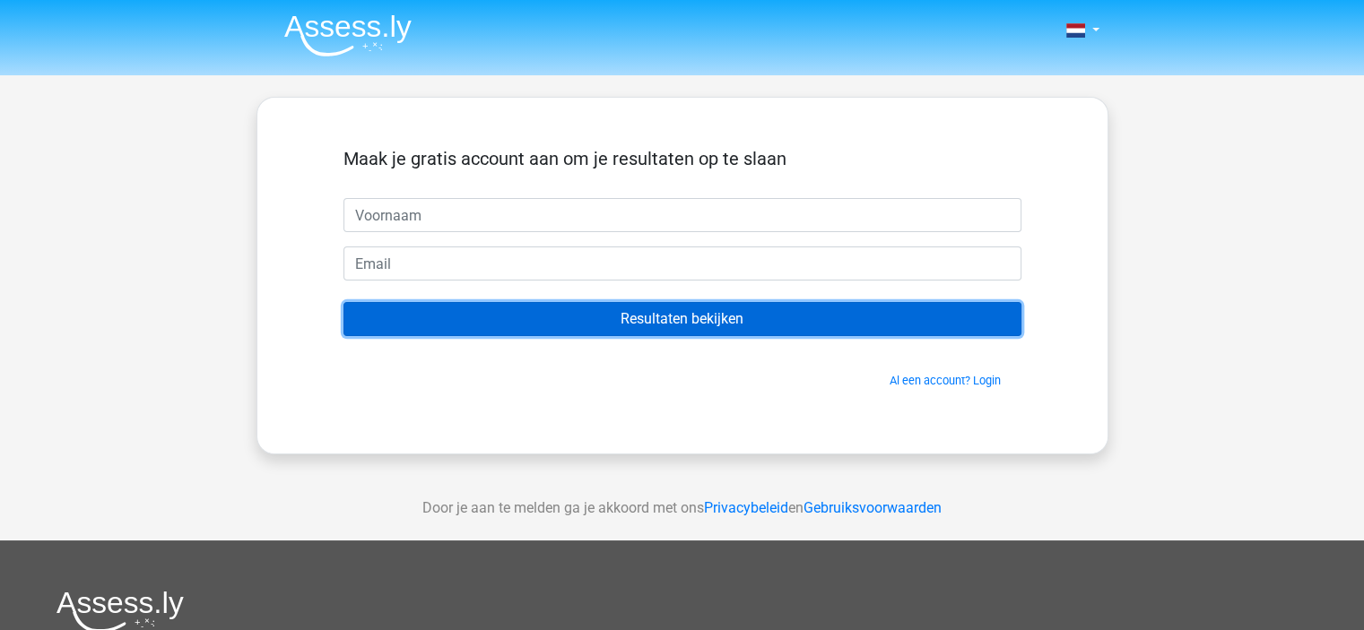
click at [757, 316] on input "Resultaten bekijken" at bounding box center [682, 319] width 678 height 34
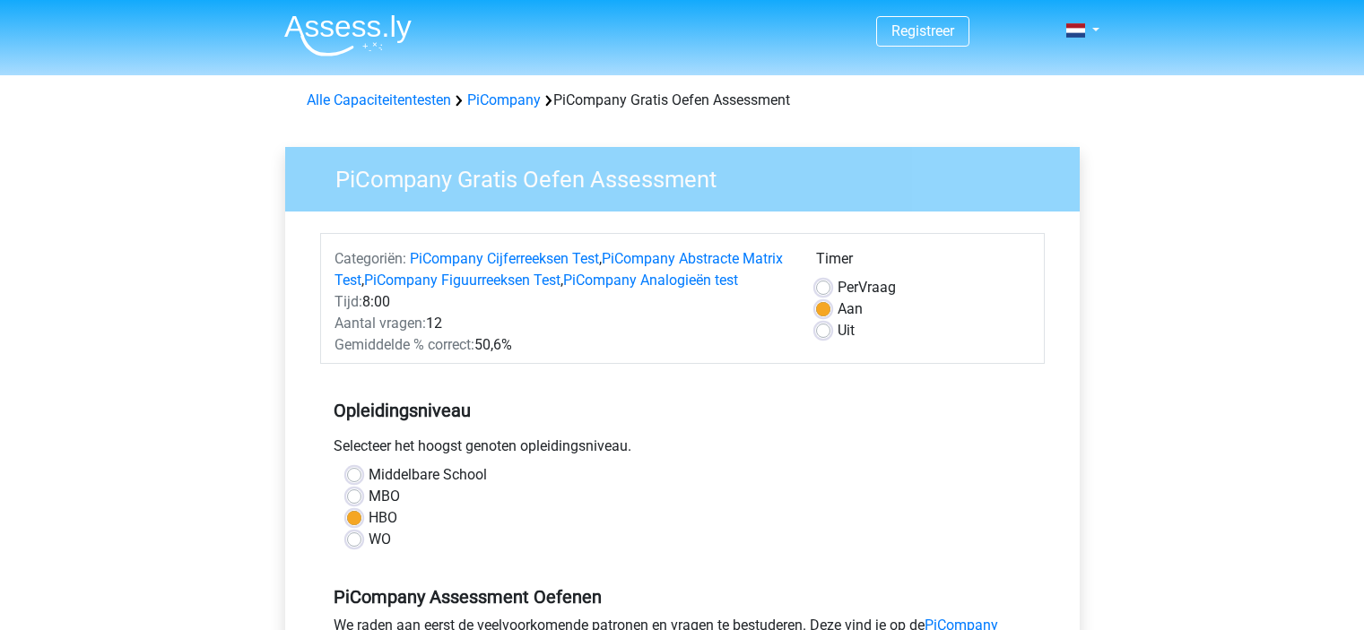
scroll to position [807, 0]
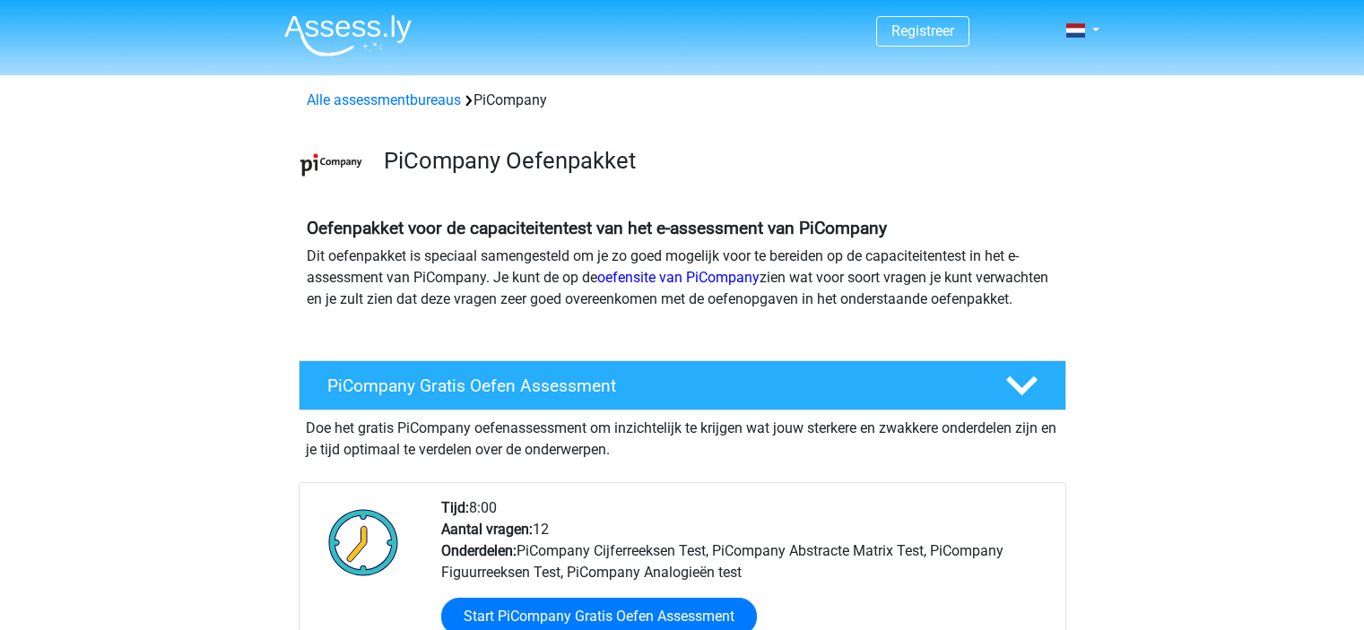
scroll to position [448, 0]
